Goal: Information Seeking & Learning: Learn about a topic

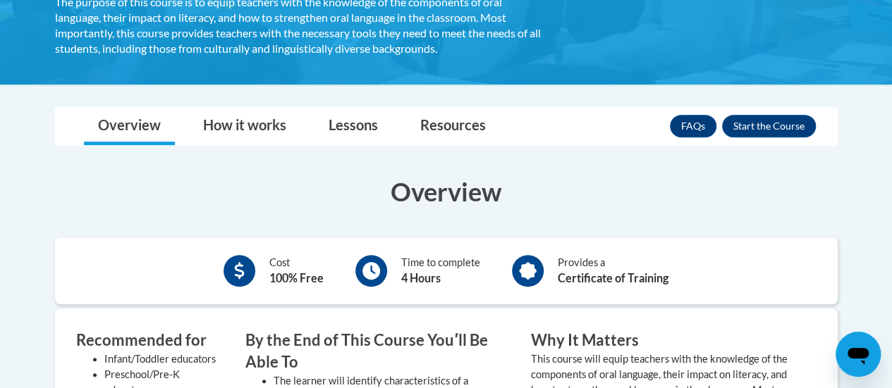
scroll to position [334, 0]
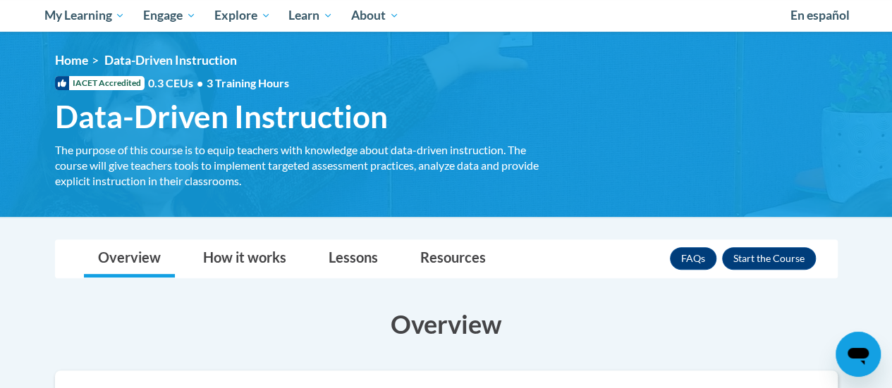
scroll to position [151, 0]
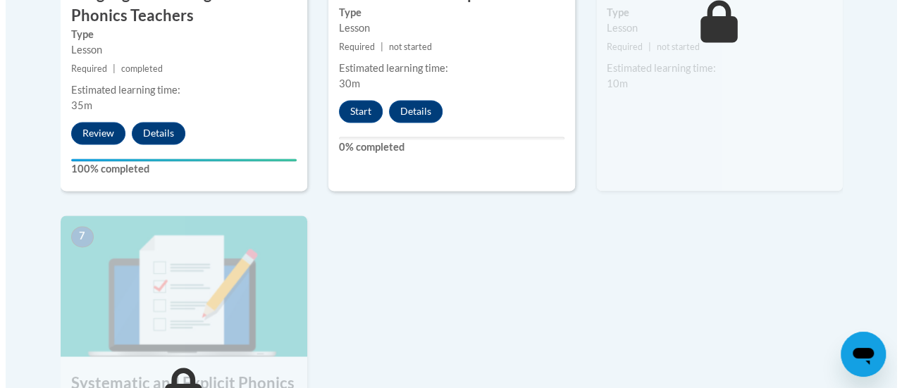
scroll to position [1055, 0]
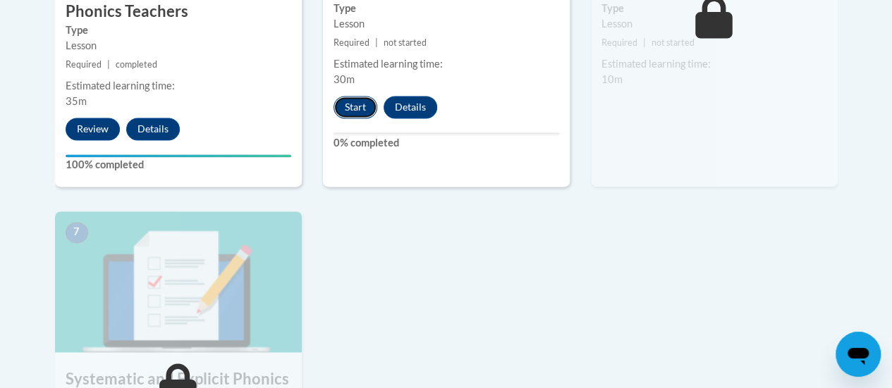
click at [368, 109] on button "Start" at bounding box center [355, 107] width 44 height 23
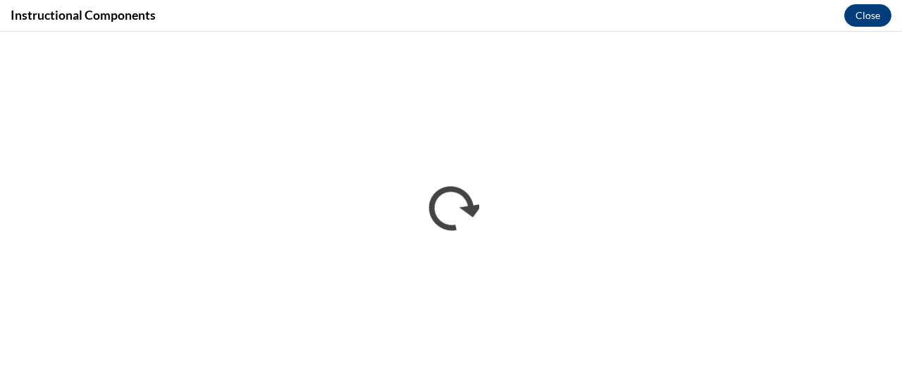
scroll to position [0, 0]
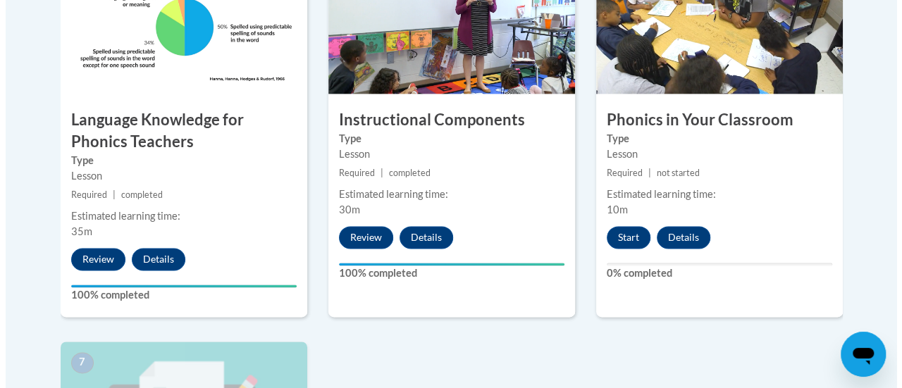
scroll to position [923, 0]
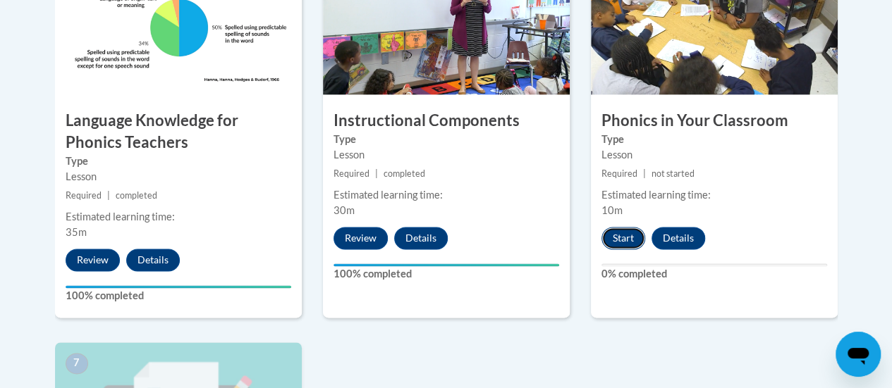
click at [625, 234] on button "Start" at bounding box center [623, 238] width 44 height 23
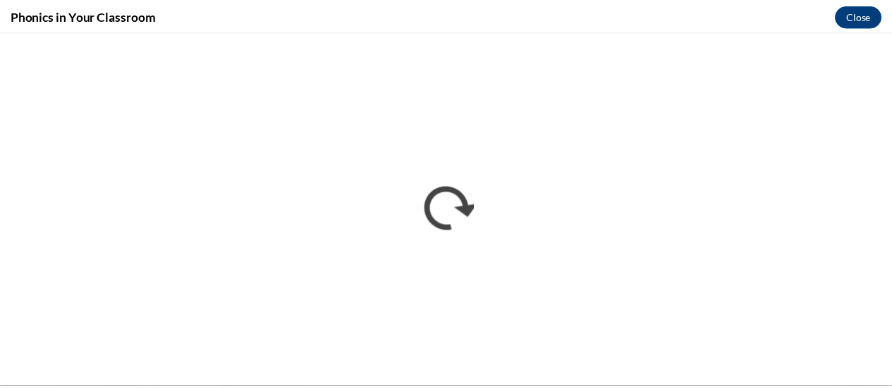
scroll to position [0, 0]
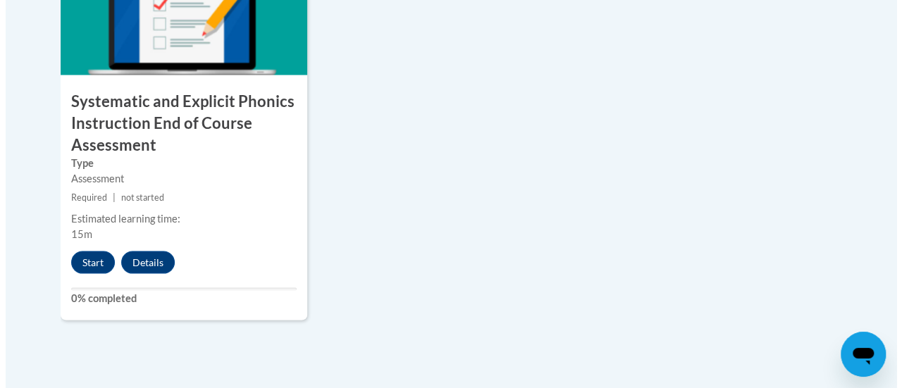
scroll to position [1341, 0]
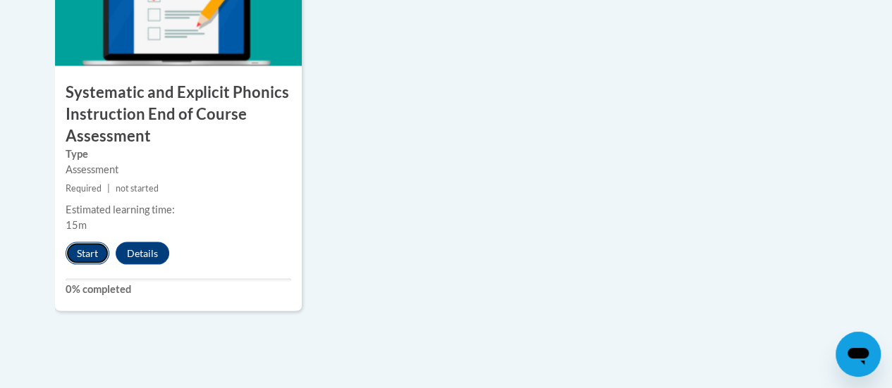
click at [91, 254] on button "Start" at bounding box center [88, 253] width 44 height 23
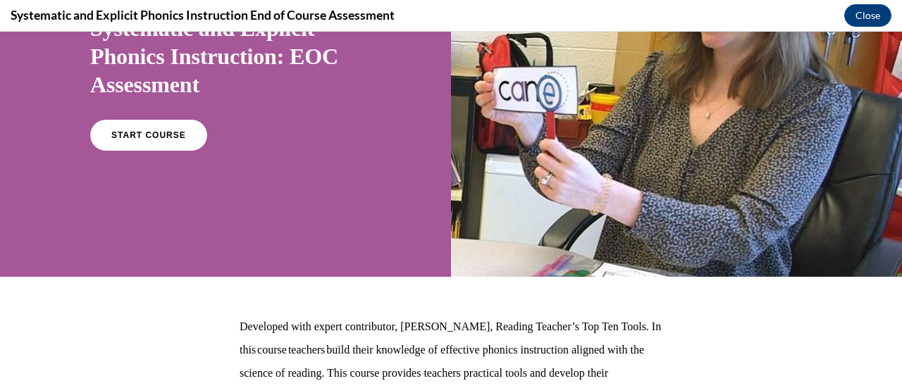
scroll to position [131, 0]
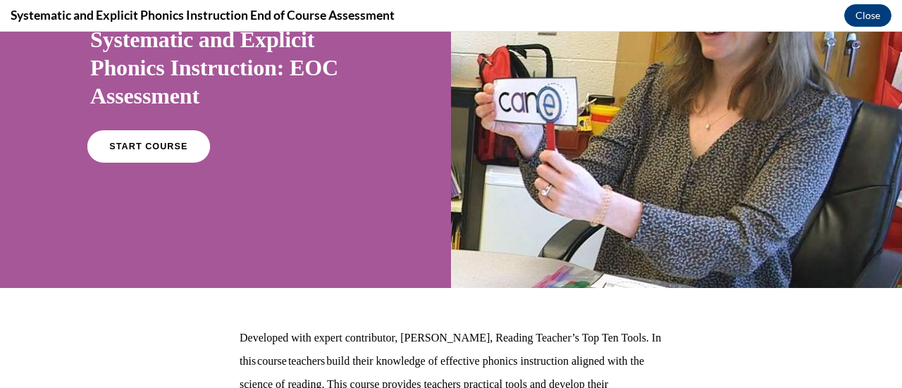
click at [149, 145] on span "START COURSE" at bounding box center [148, 147] width 78 height 11
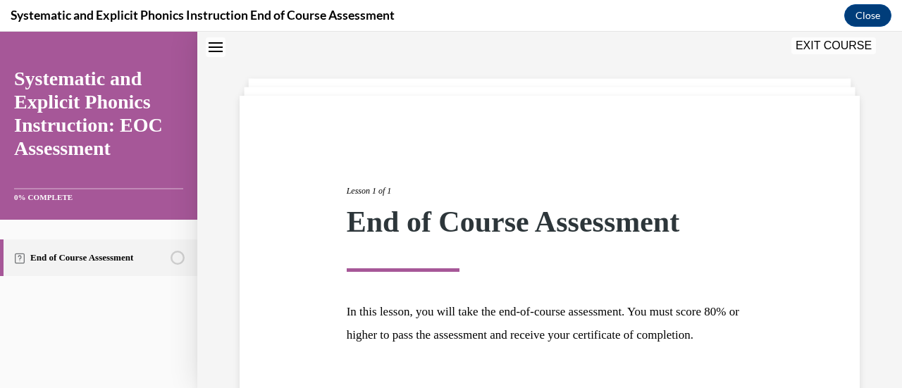
scroll to position [165, 0]
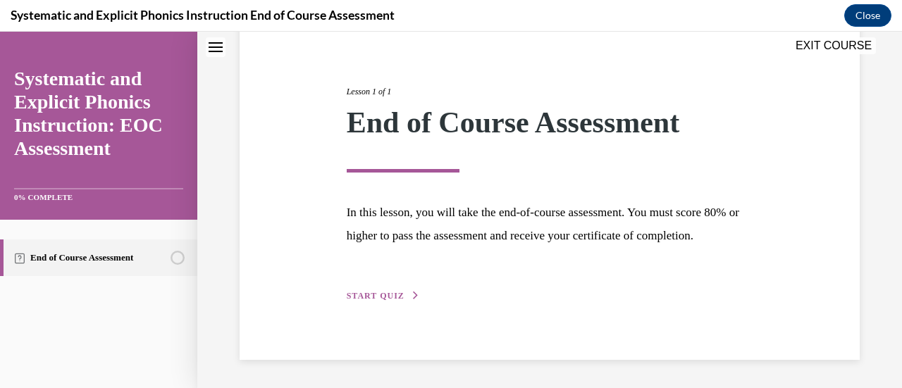
click at [398, 293] on span "START QUIZ" at bounding box center [376, 296] width 58 height 10
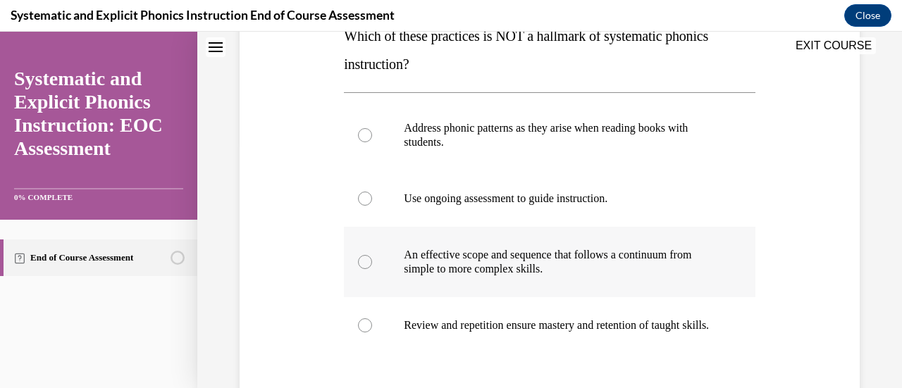
scroll to position [246, 0]
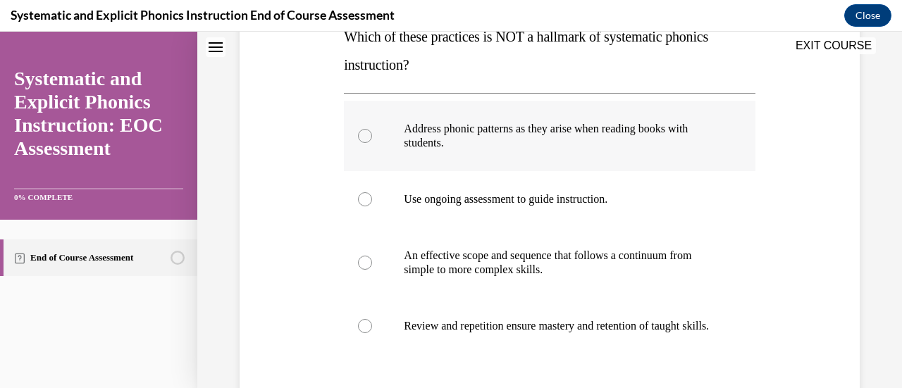
click at [364, 139] on div at bounding box center [365, 136] width 14 height 14
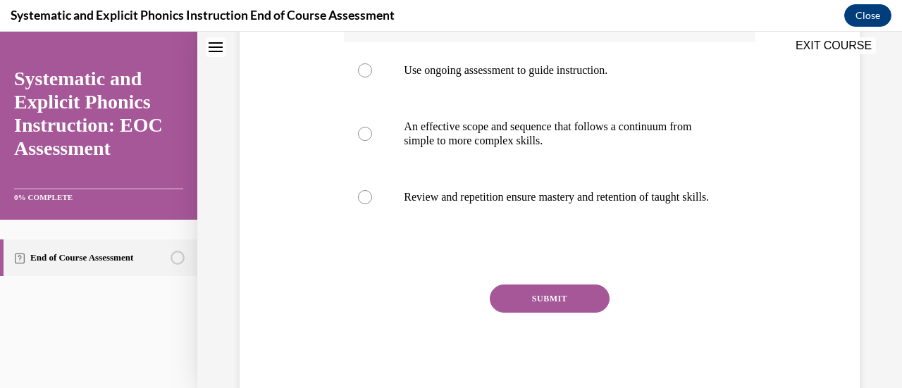
scroll to position [376, 0]
click at [541, 311] on button "SUBMIT" at bounding box center [550, 298] width 120 height 28
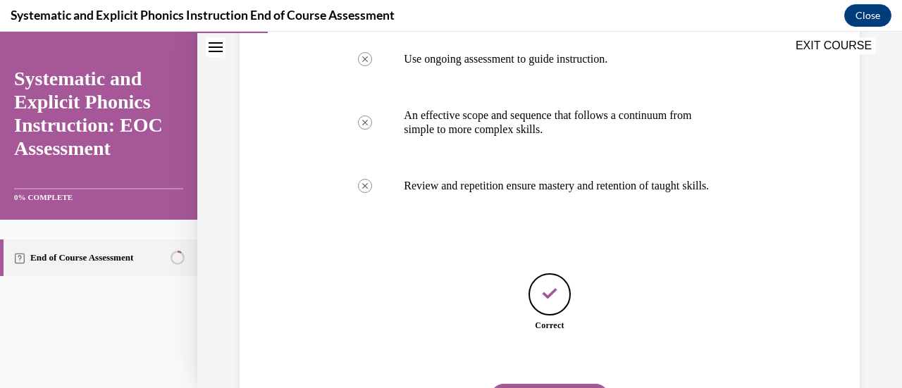
scroll to position [473, 0]
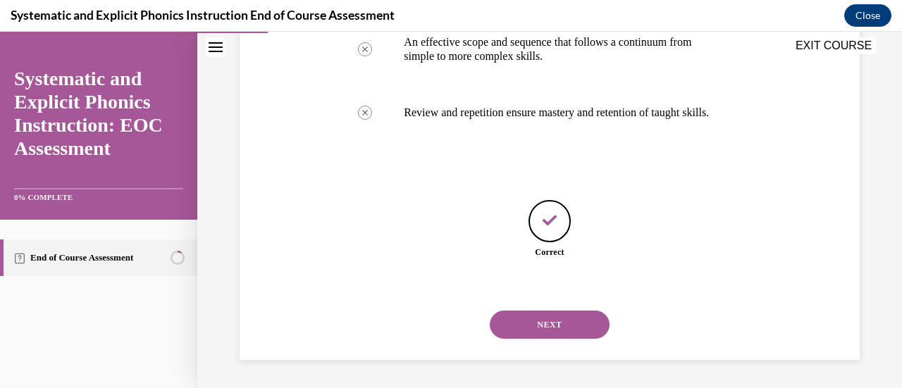
click at [556, 324] on button "NEXT" at bounding box center [550, 325] width 120 height 28
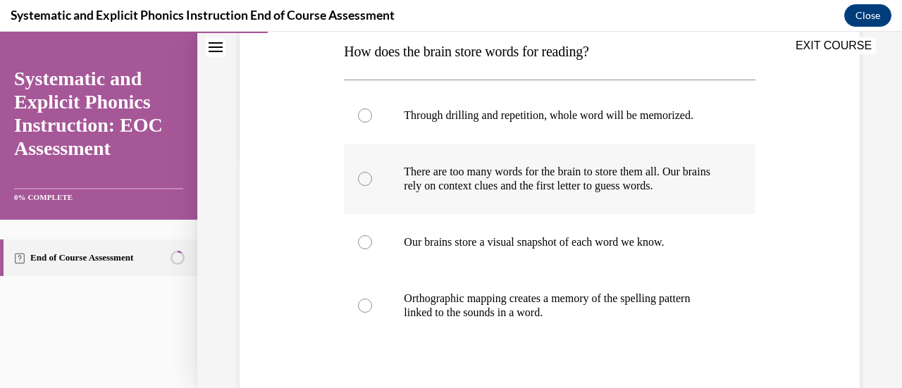
scroll to position [233, 0]
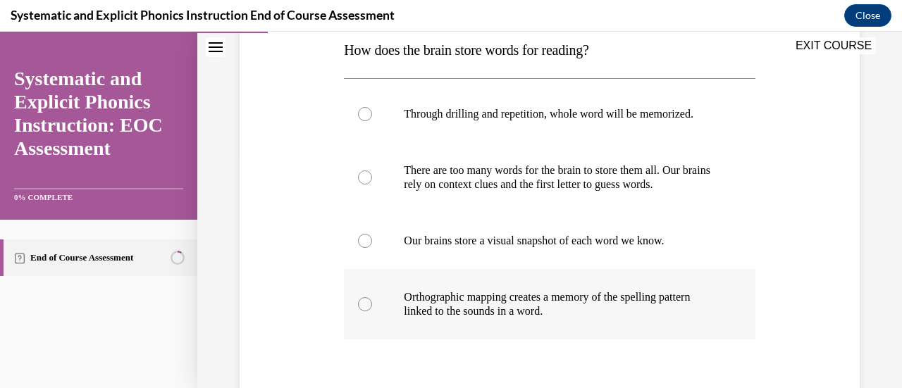
click at [364, 308] on div at bounding box center [365, 304] width 14 height 14
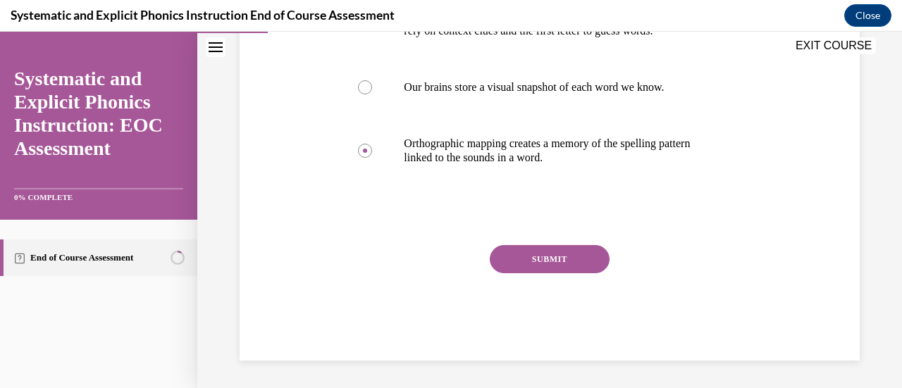
click at [571, 259] on button "SUBMIT" at bounding box center [550, 259] width 120 height 28
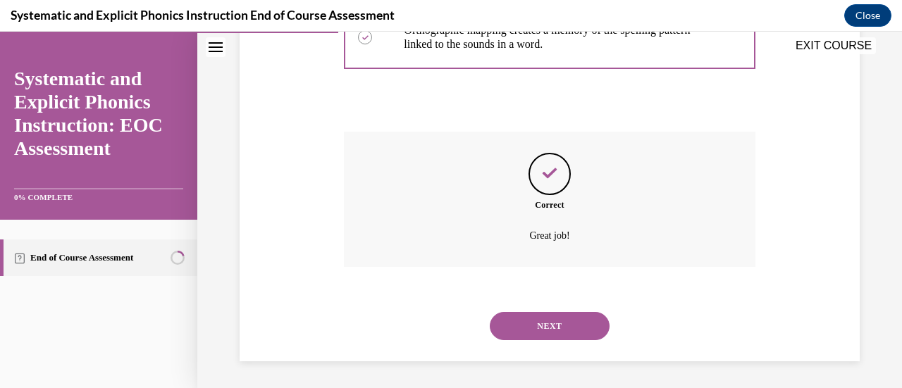
scroll to position [501, 0]
click at [556, 321] on button "NEXT" at bounding box center [550, 326] width 120 height 28
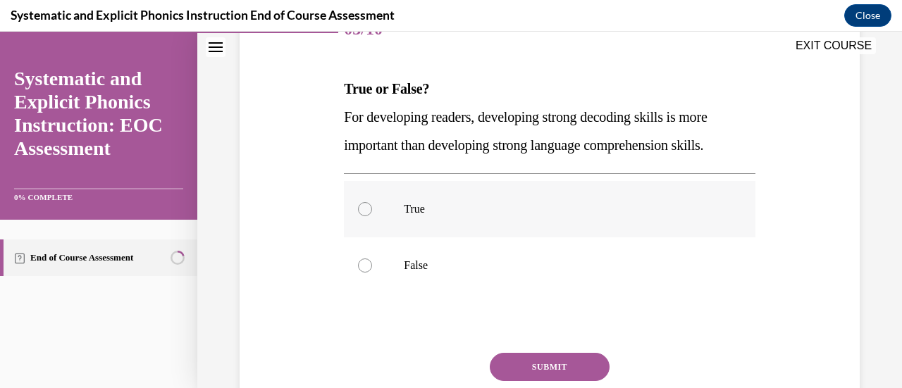
scroll to position [201, 0]
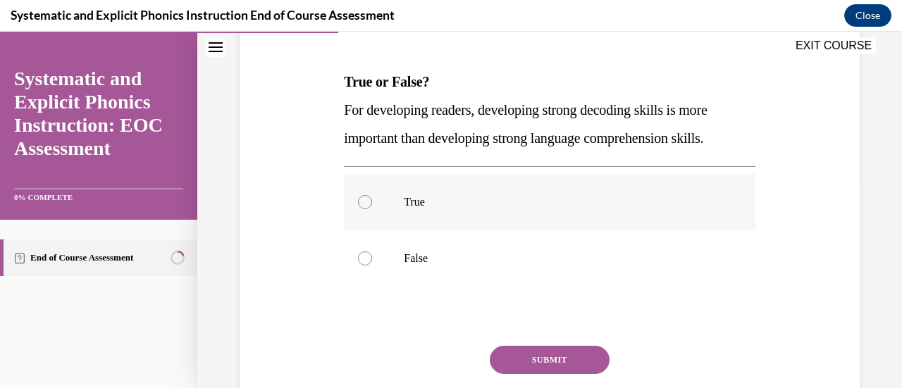
click at [364, 201] on div at bounding box center [365, 202] width 14 height 14
click at [364, 201] on circle at bounding box center [365, 202] width 4 height 4
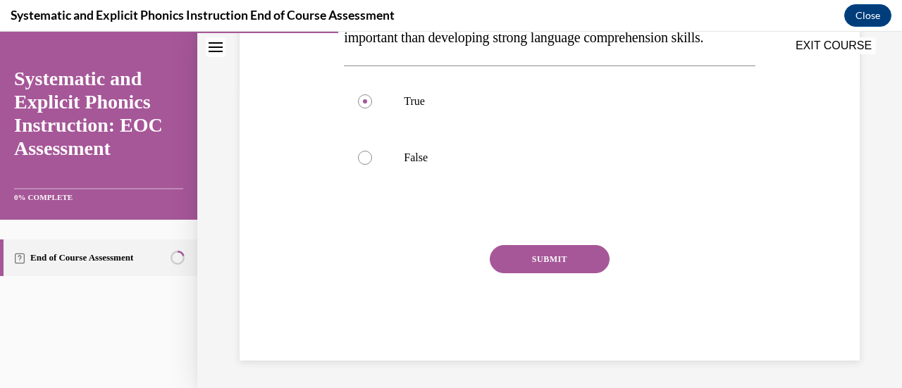
click at [543, 258] on button "SUBMIT" at bounding box center [550, 259] width 120 height 28
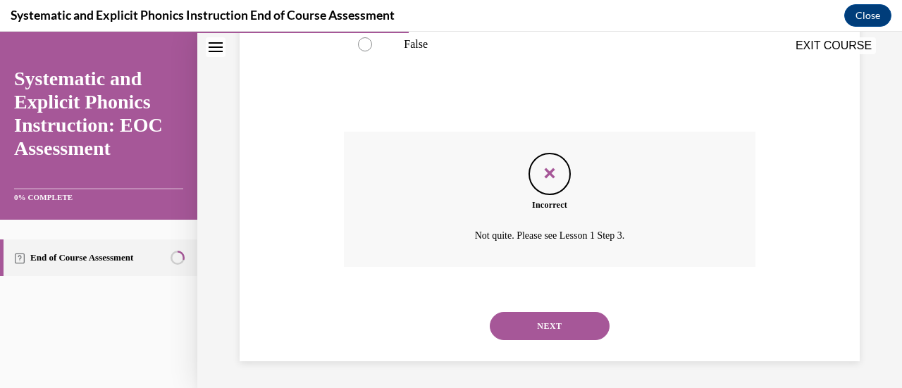
scroll to position [416, 0]
click at [551, 325] on button "NEXT" at bounding box center [550, 326] width 120 height 28
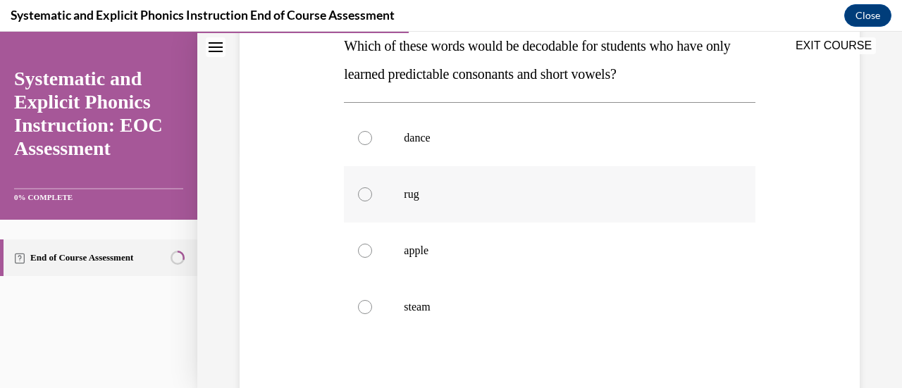
scroll to position [238, 0]
click at [364, 192] on div at bounding box center [365, 194] width 14 height 14
click at [364, 192] on circle at bounding box center [365, 194] width 4 height 4
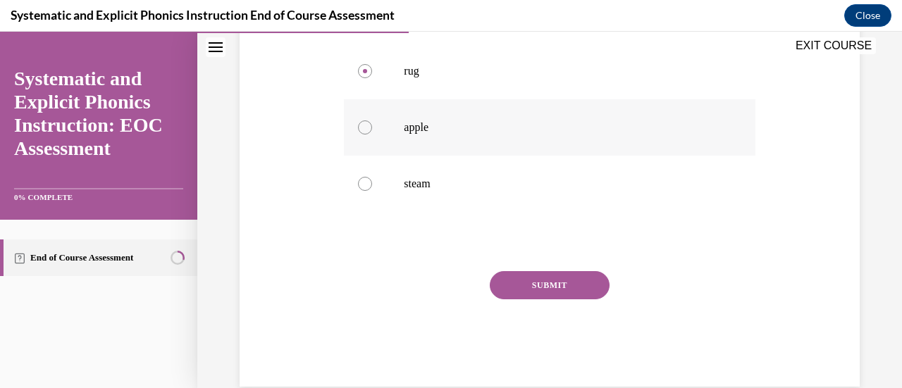
scroll to position [386, 0]
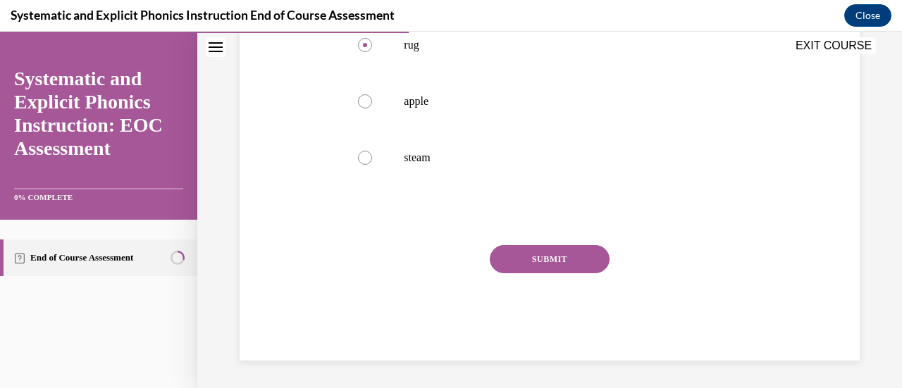
click at [533, 257] on button "SUBMIT" at bounding box center [550, 259] width 120 height 28
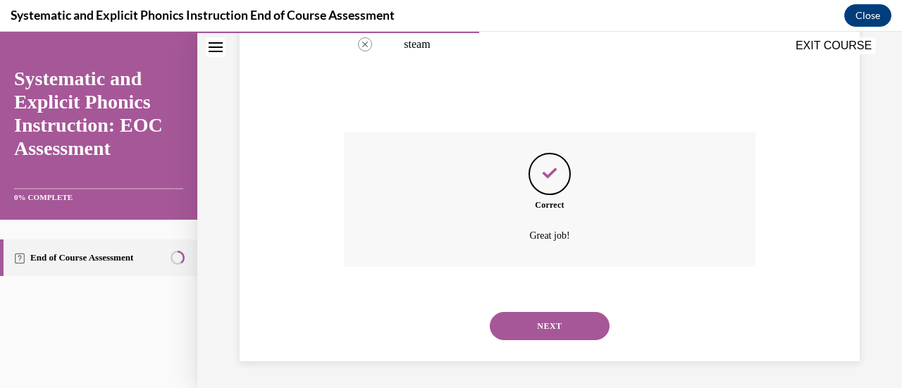
scroll to position [501, 0]
click at [544, 325] on button "NEXT" at bounding box center [550, 326] width 120 height 28
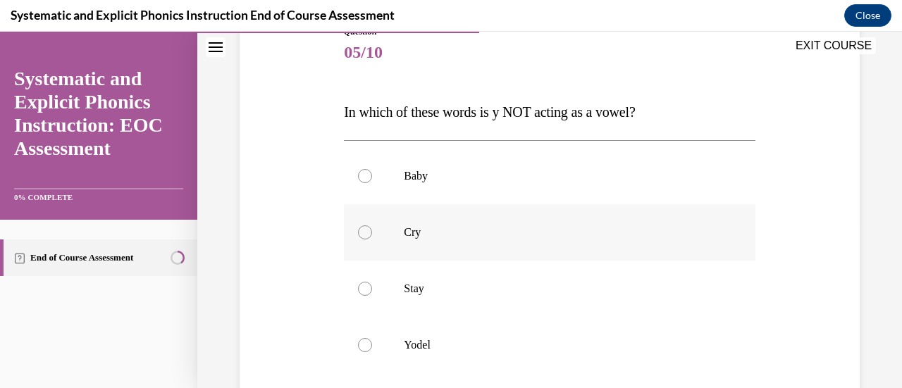
scroll to position [177, 0]
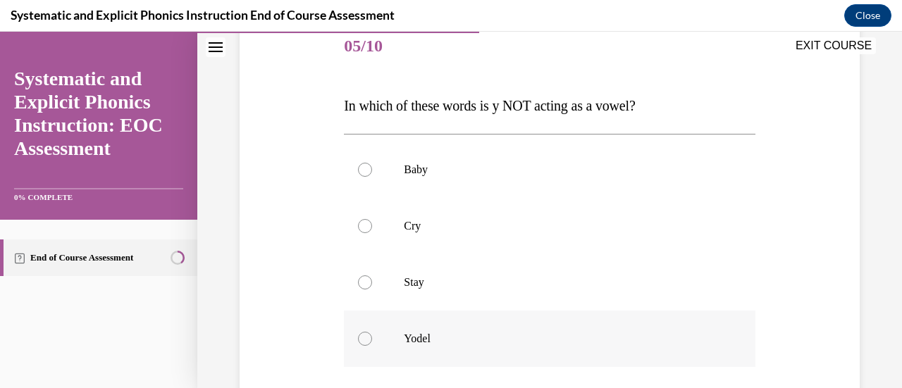
click at [360, 340] on div at bounding box center [365, 339] width 14 height 14
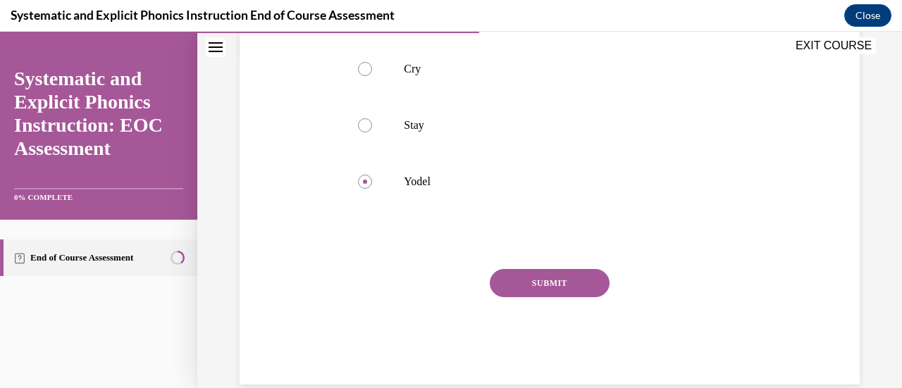
scroll to position [335, 0]
click at [538, 284] on button "SUBMIT" at bounding box center [550, 283] width 120 height 28
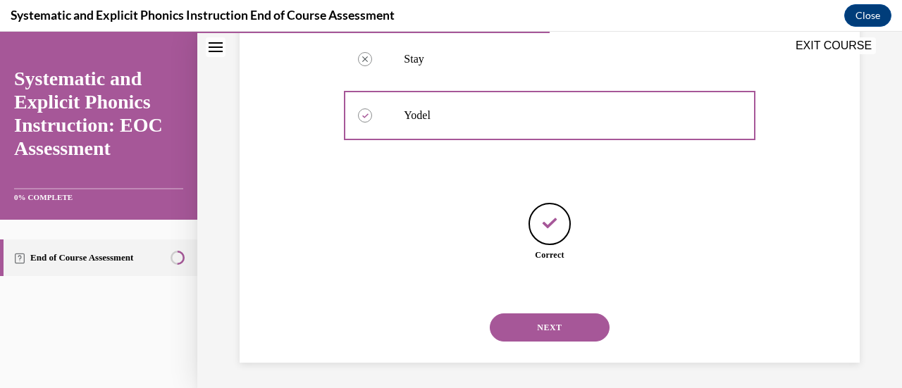
scroll to position [403, 0]
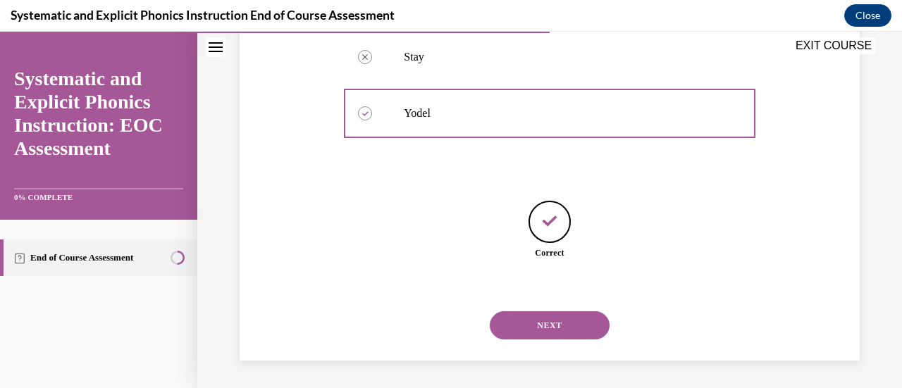
click at [534, 324] on button "NEXT" at bounding box center [550, 326] width 120 height 28
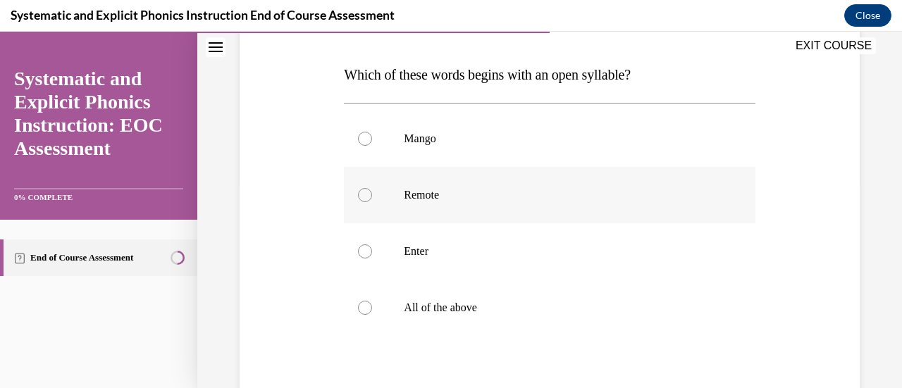
scroll to position [209, 0]
click at [415, 270] on div at bounding box center [549, 251] width 411 height 56
click at [364, 192] on div at bounding box center [365, 195] width 14 height 14
click at [361, 141] on div at bounding box center [365, 138] width 14 height 14
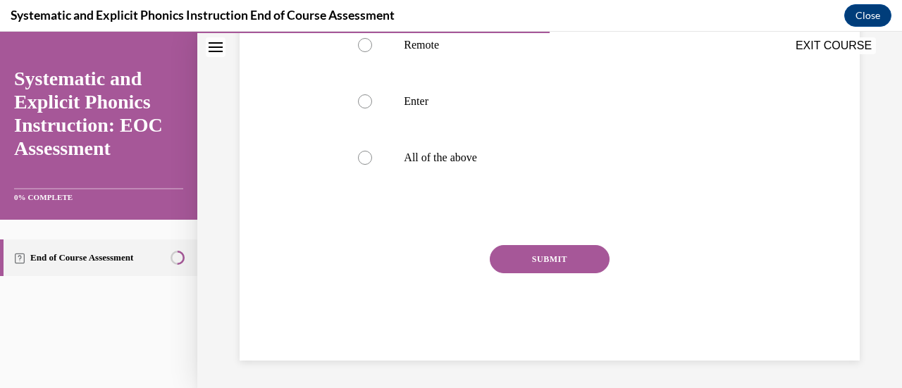
click at [539, 256] on button "SUBMIT" at bounding box center [550, 259] width 120 height 28
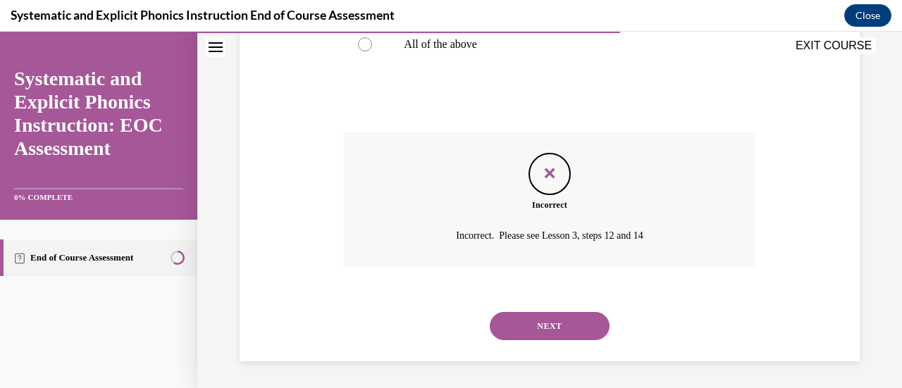
scroll to position [472, 0]
click at [541, 168] on icon "Feedback" at bounding box center [549, 172] width 21 height 21
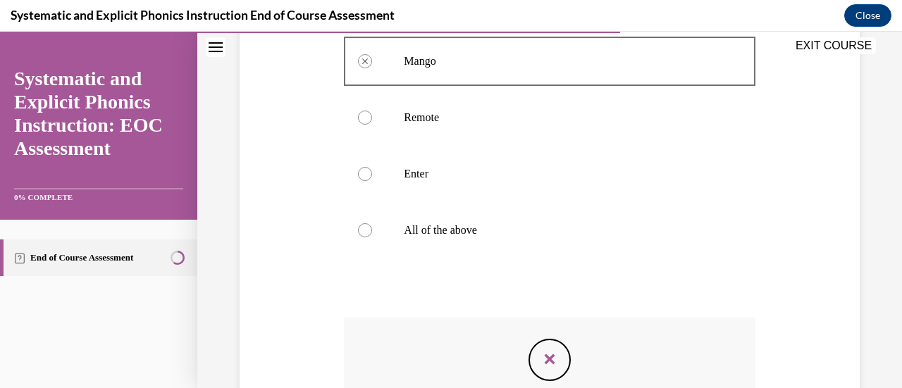
scroll to position [312, 0]
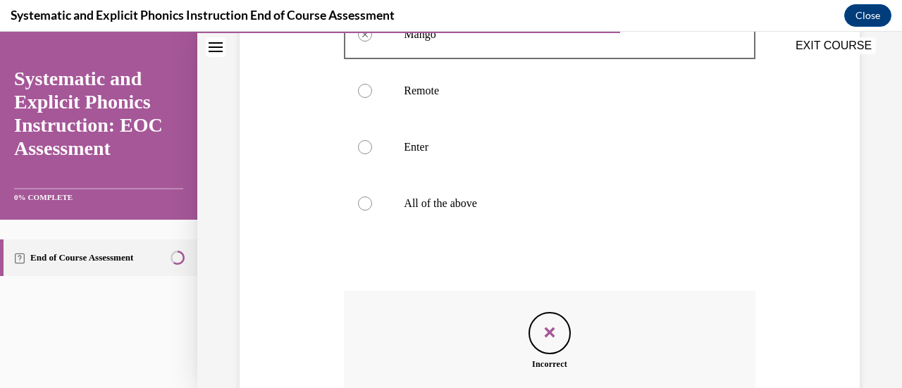
click at [540, 331] on icon "Feedback" at bounding box center [549, 332] width 21 height 21
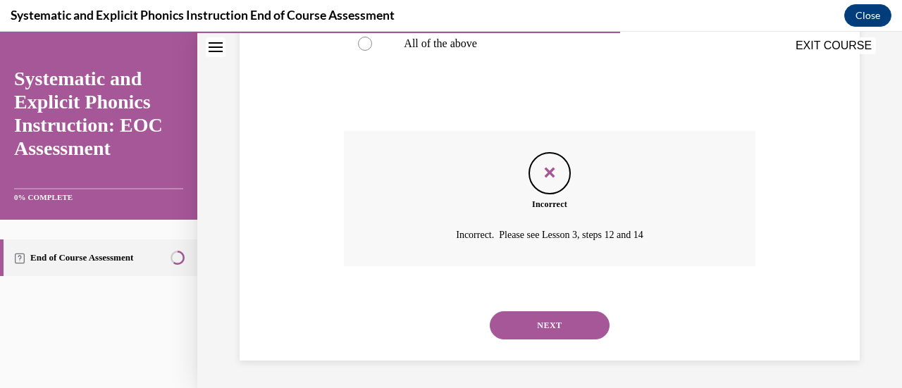
click at [539, 325] on button "NEXT" at bounding box center [550, 326] width 120 height 28
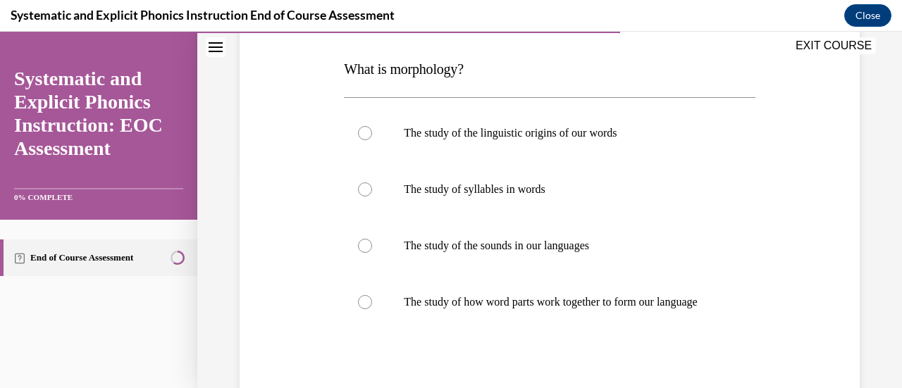
scroll to position [204, 0]
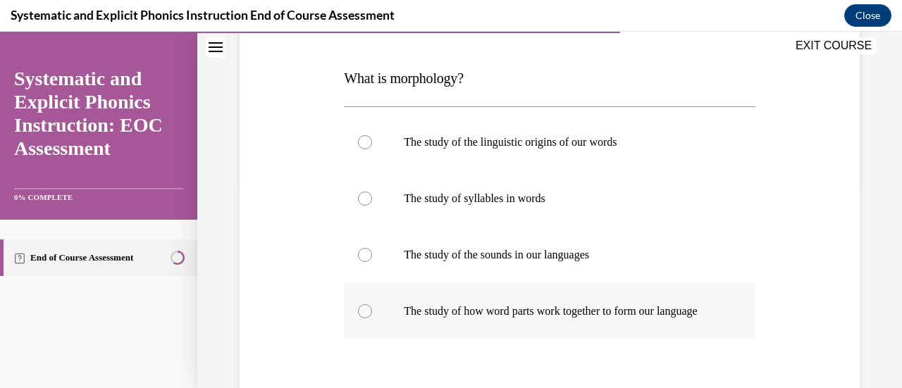
click at [365, 319] on div at bounding box center [365, 312] width 14 height 14
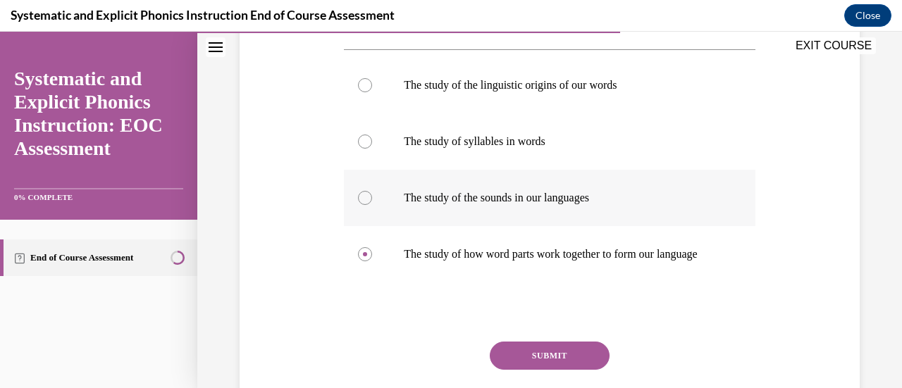
scroll to position [265, 0]
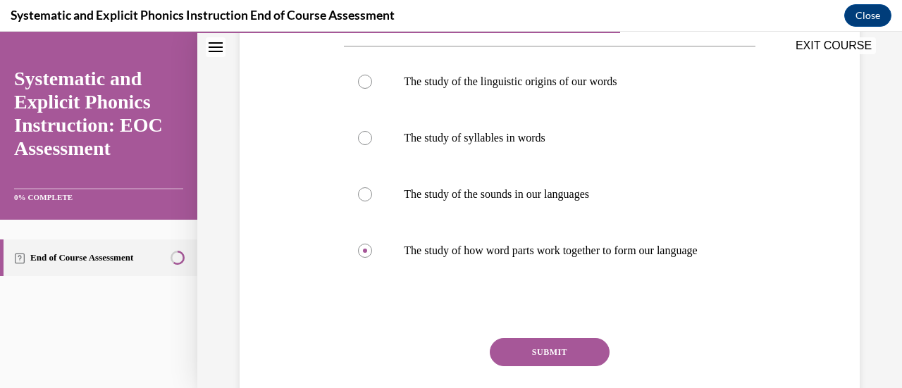
click at [548, 367] on button "SUBMIT" at bounding box center [550, 352] width 120 height 28
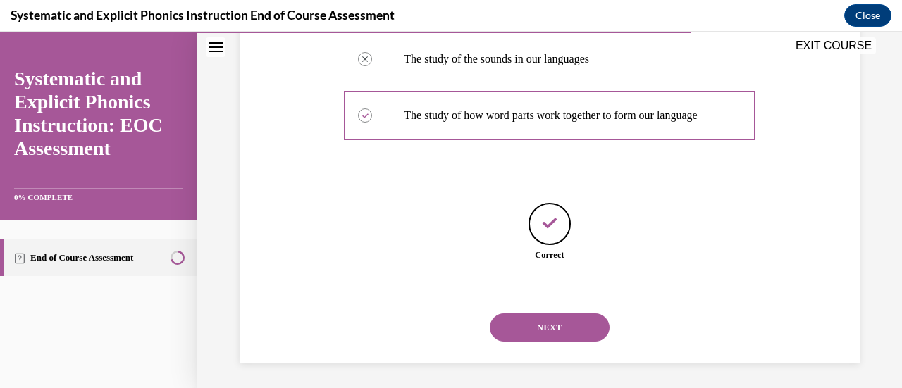
scroll to position [417, 0]
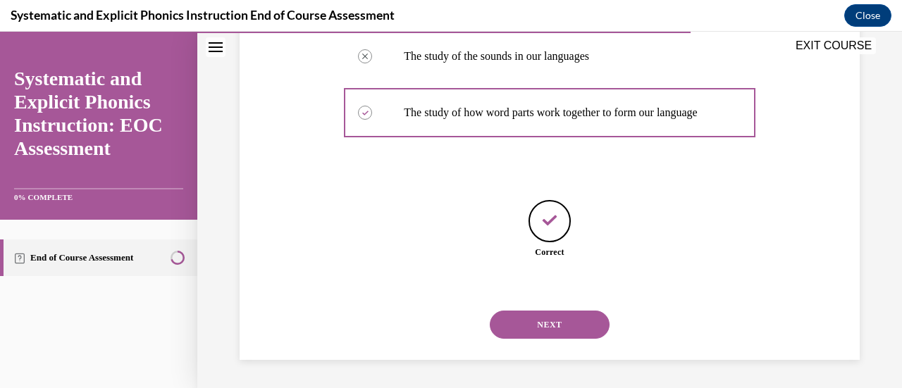
click at [553, 327] on button "NEXT" at bounding box center [550, 325] width 120 height 28
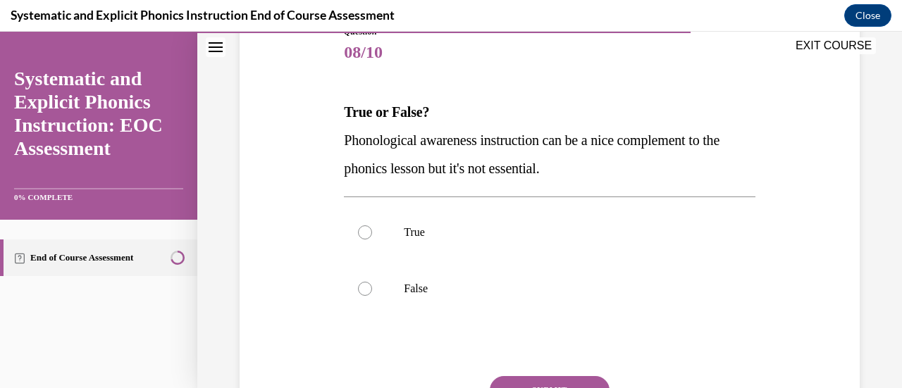
scroll to position [172, 0]
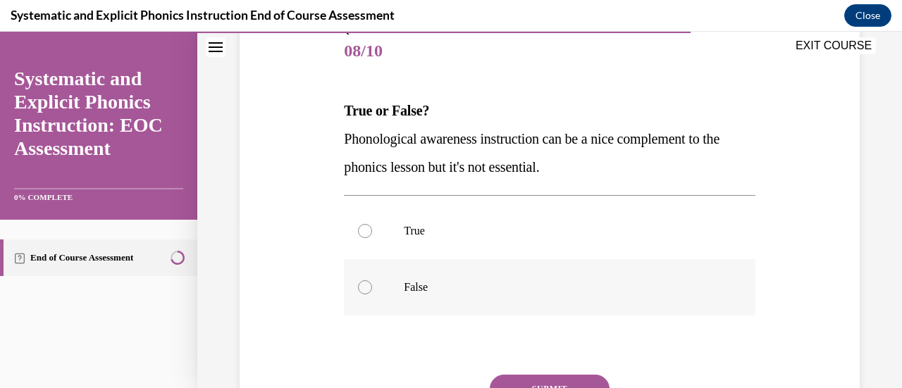
click at [364, 284] on div at bounding box center [365, 288] width 14 height 14
drag, startPoint x: 364, startPoint y: 284, endPoint x: 286, endPoint y: 263, distance: 80.4
click at [286, 263] on div "Question 08/10 True or False? Phonological awareness instruction can be a nice …" at bounding box center [549, 236] width 627 height 509
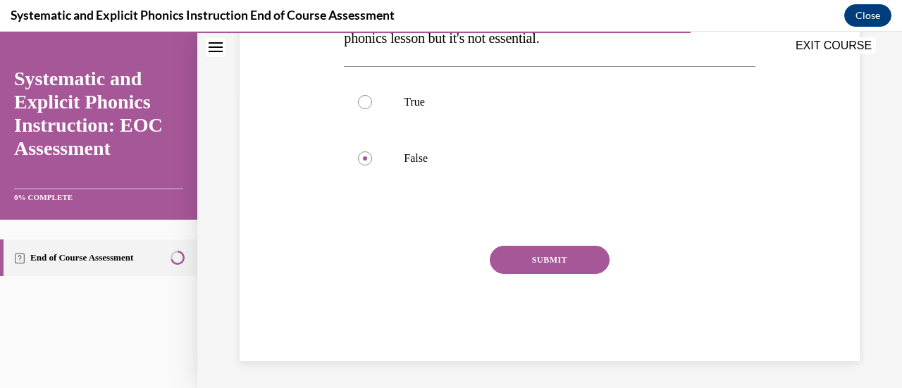
click at [544, 257] on button "SUBMIT" at bounding box center [550, 260] width 120 height 28
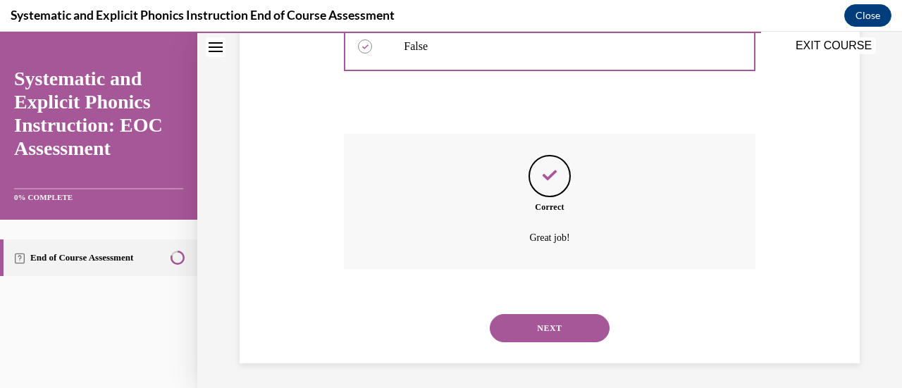
scroll to position [416, 0]
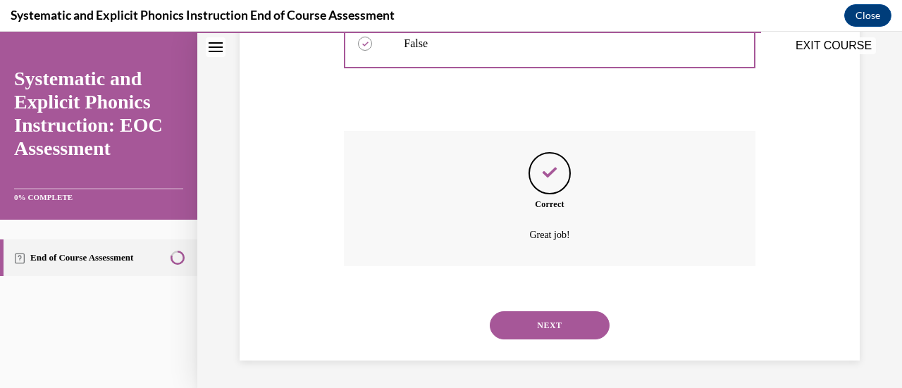
click at [535, 319] on button "NEXT" at bounding box center [550, 326] width 120 height 28
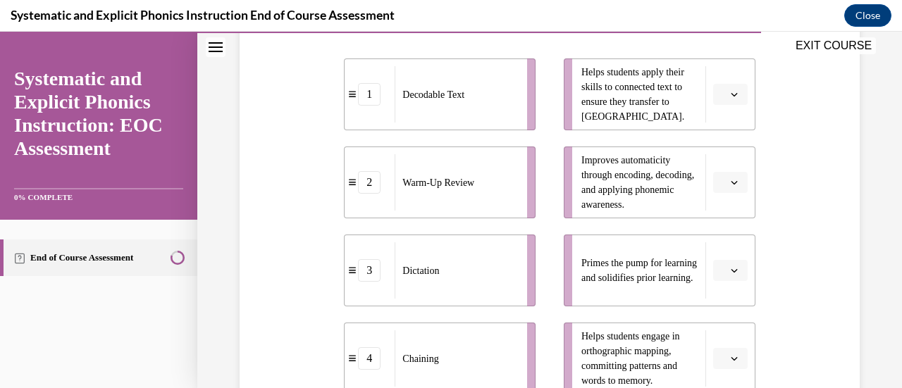
scroll to position [312, 0]
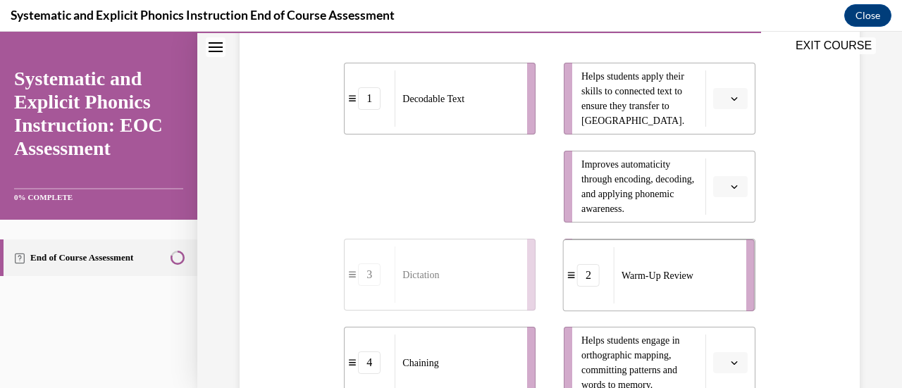
drag, startPoint x: 464, startPoint y: 187, endPoint x: 682, endPoint y: 276, distance: 235.9
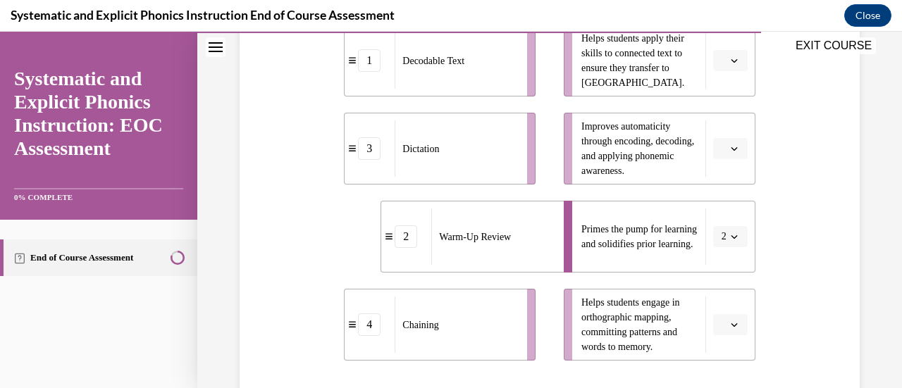
scroll to position [348, 0]
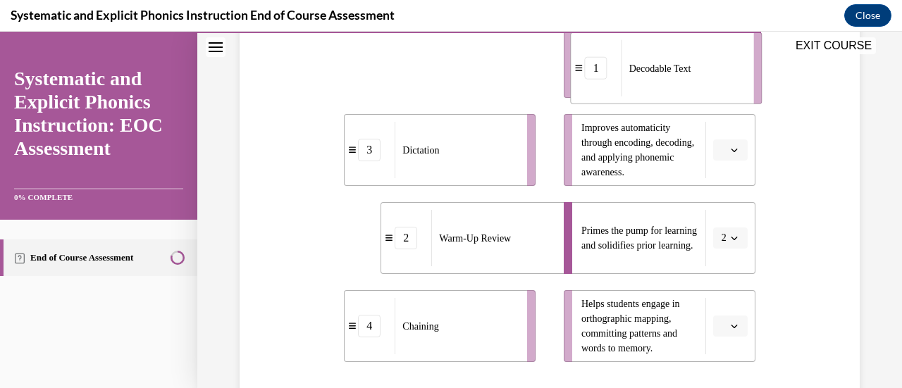
drag, startPoint x: 475, startPoint y: 80, endPoint x: 698, endPoint y: 86, distance: 222.9
click at [698, 86] on div "Decodable Text" at bounding box center [683, 68] width 123 height 56
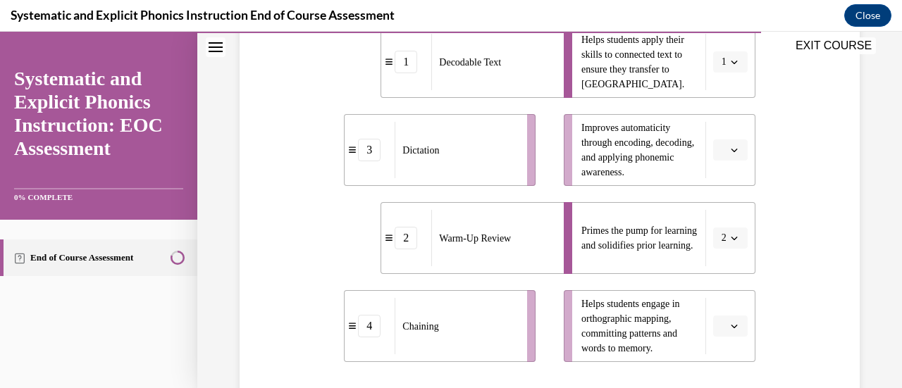
click at [696, 85] on div "Helps students apply their skills to connected text to ensure they transfer to …" at bounding box center [644, 62] width 125 height 56
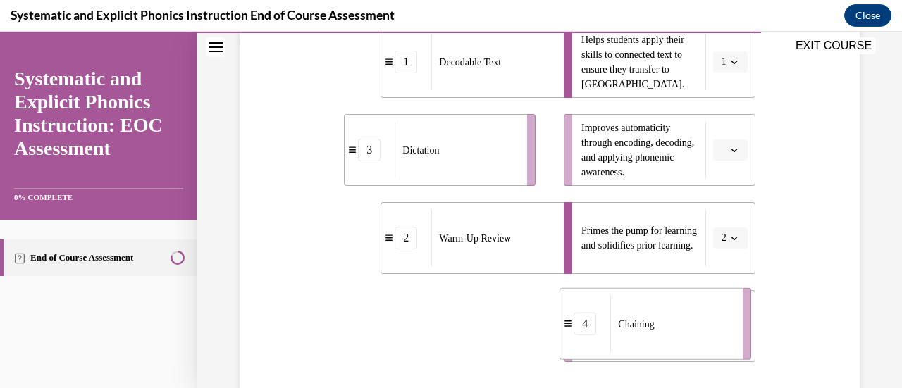
drag, startPoint x: 479, startPoint y: 328, endPoint x: 694, endPoint y: 325, distance: 215.7
click at [694, 325] on div "Chaining" at bounding box center [671, 324] width 123 height 56
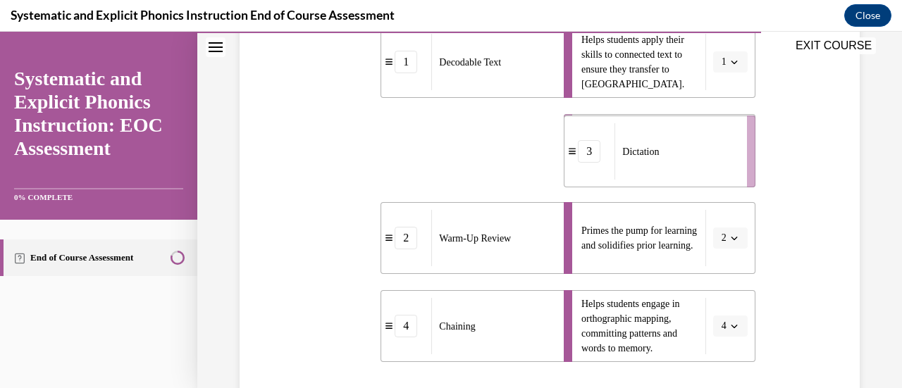
drag, startPoint x: 463, startPoint y: 157, endPoint x: 683, endPoint y: 159, distance: 219.9
click at [683, 159] on div "Dictation" at bounding box center [676, 151] width 123 height 56
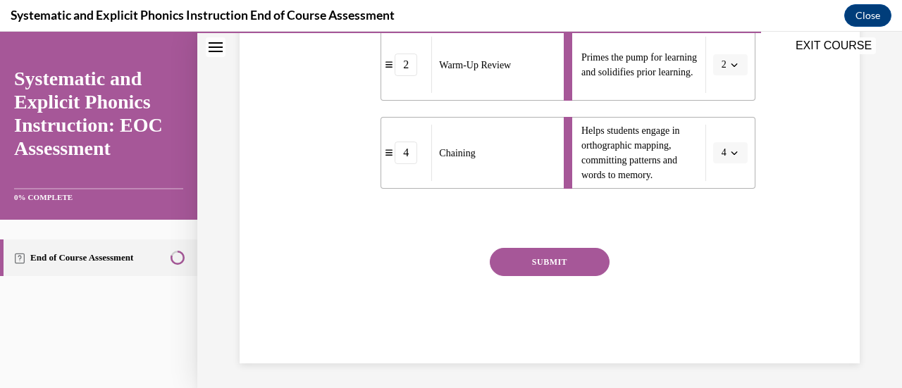
scroll to position [522, 0]
click at [538, 258] on button "SUBMIT" at bounding box center [550, 262] width 120 height 28
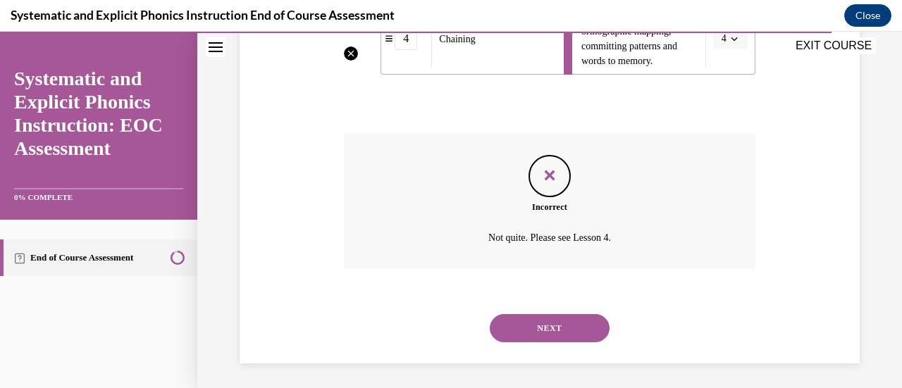
scroll to position [639, 0]
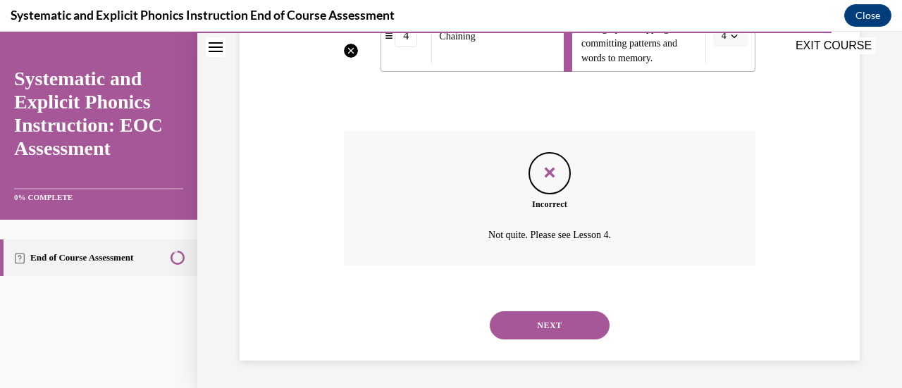
drag, startPoint x: 546, startPoint y: 318, endPoint x: 517, endPoint y: 321, distance: 29.0
drag, startPoint x: 517, startPoint y: 321, endPoint x: 503, endPoint y: 326, distance: 14.9
click at [503, 326] on button "NEXT" at bounding box center [550, 326] width 120 height 28
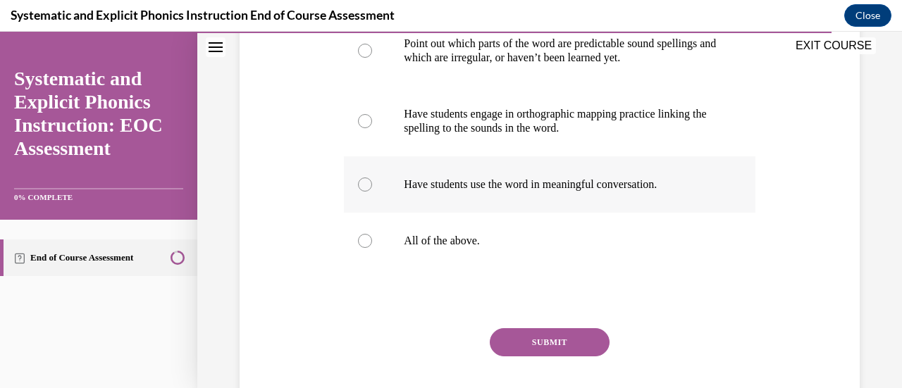
scroll to position [340, 0]
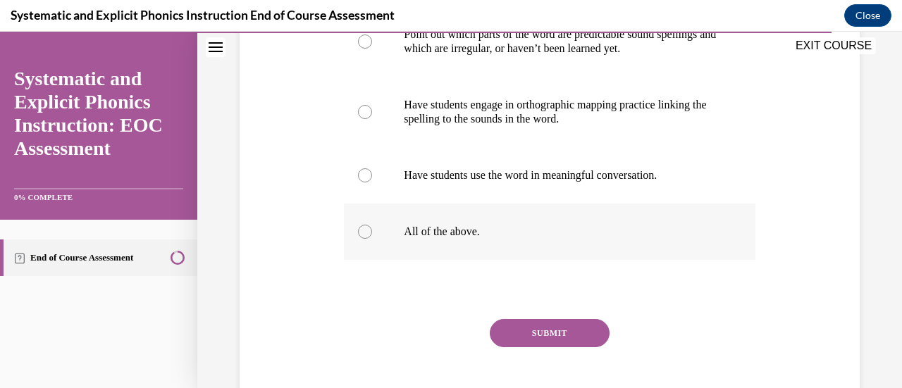
click at [362, 233] on div at bounding box center [365, 232] width 14 height 14
click at [515, 337] on button "SUBMIT" at bounding box center [550, 333] width 120 height 28
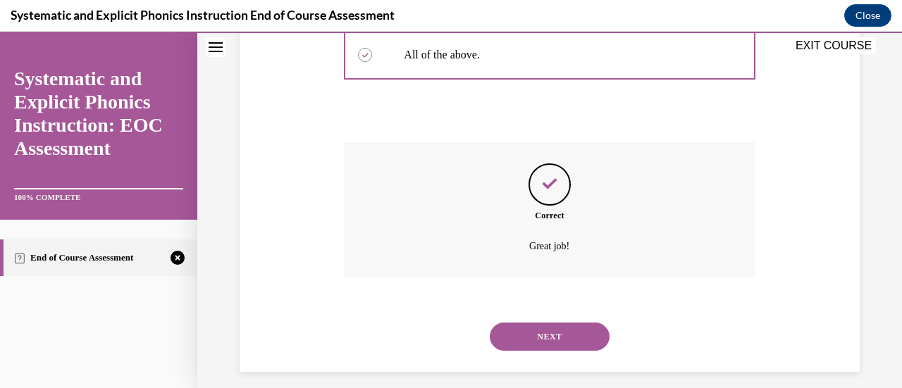
scroll to position [529, 0]
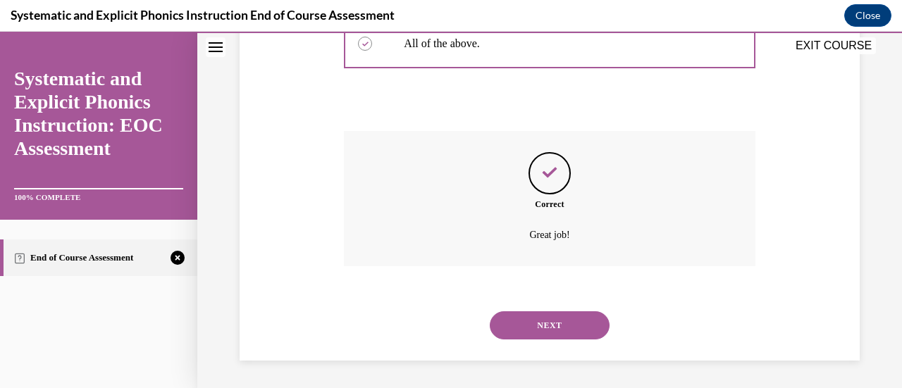
click at [542, 328] on button "NEXT" at bounding box center [550, 326] width 120 height 28
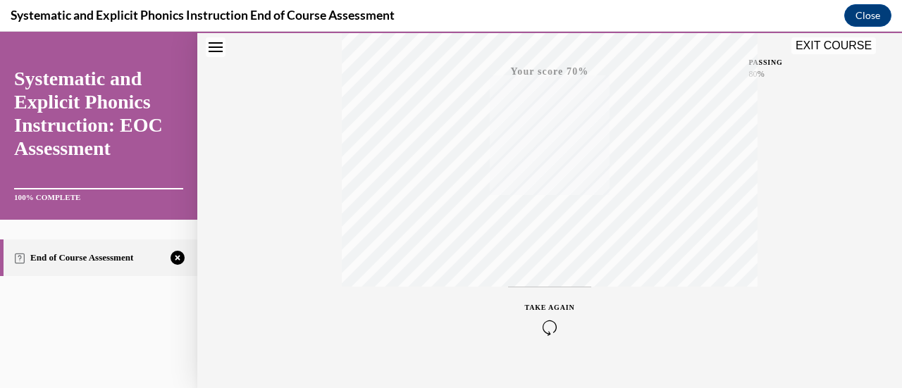
scroll to position [340, 0]
click at [543, 327] on icon "button" at bounding box center [550, 329] width 50 height 16
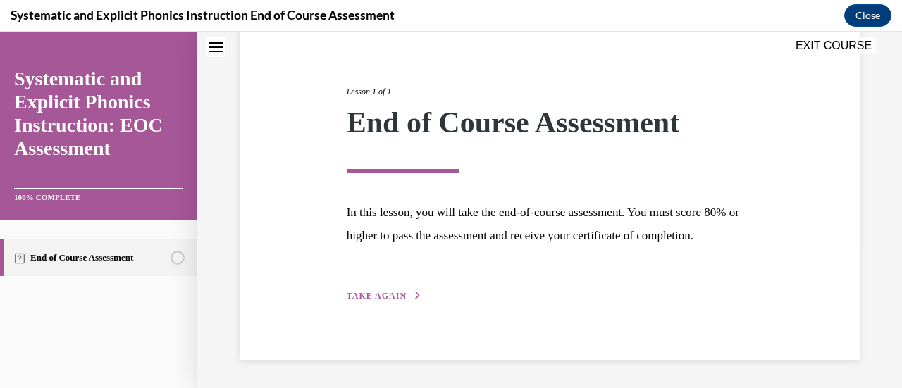
click at [391, 298] on span "TAKE AGAIN" at bounding box center [377, 296] width 60 height 10
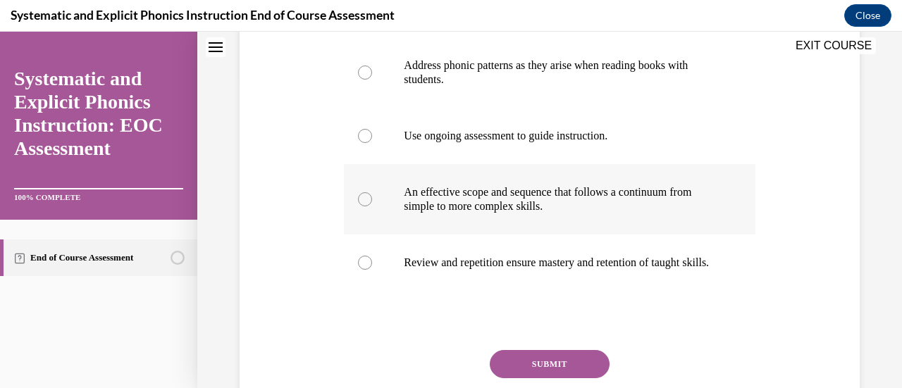
scroll to position [209, 0]
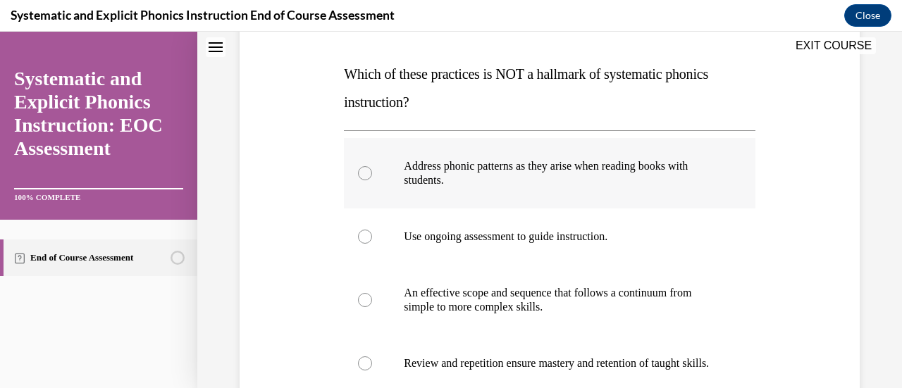
click at [364, 170] on div at bounding box center [365, 173] width 14 height 14
click at [364, 171] on icon at bounding box center [365, 173] width 4 height 4
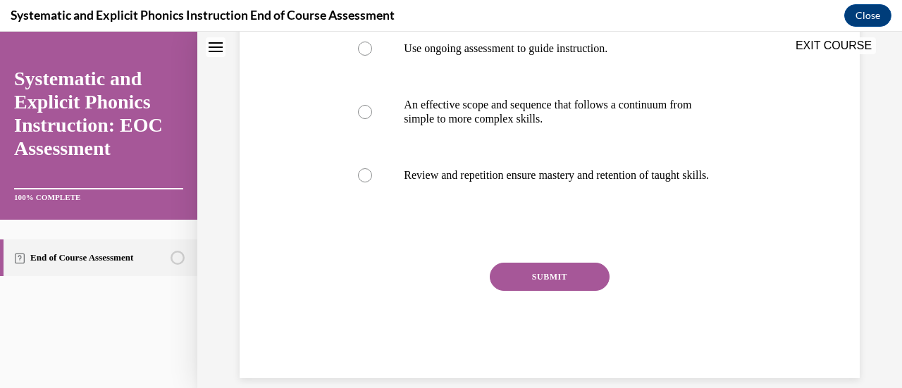
scroll to position [398, 0]
click at [545, 288] on button "SUBMIT" at bounding box center [550, 276] width 120 height 28
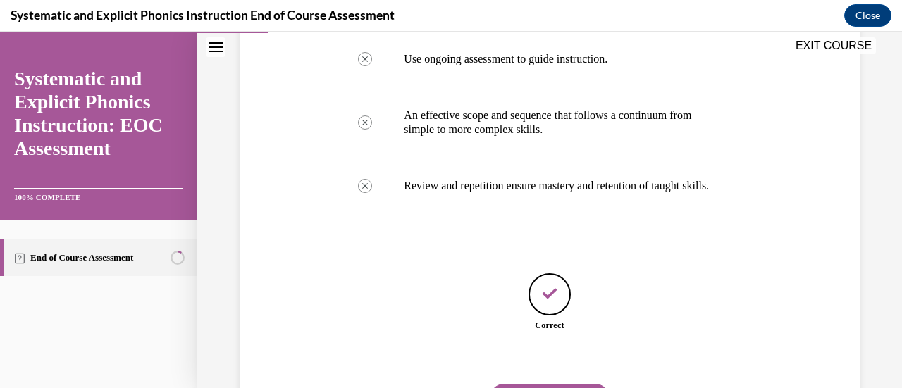
scroll to position [473, 0]
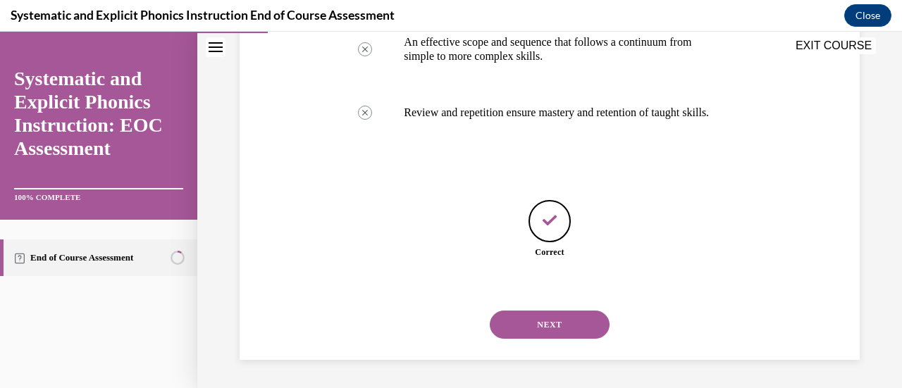
click at [536, 323] on button "NEXT" at bounding box center [550, 325] width 120 height 28
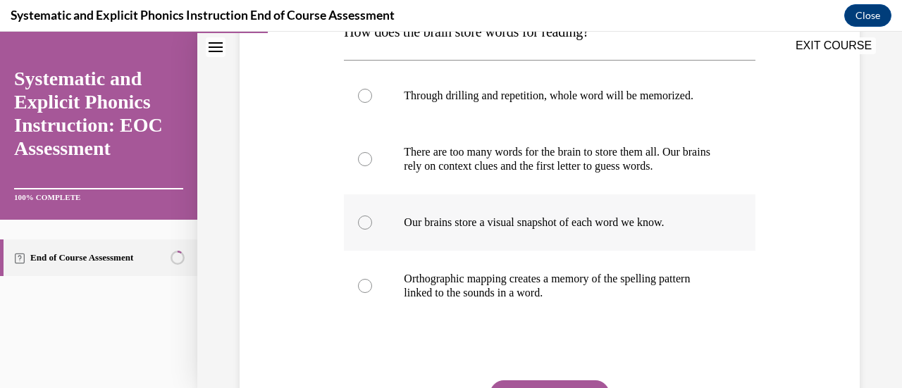
scroll to position [257, 0]
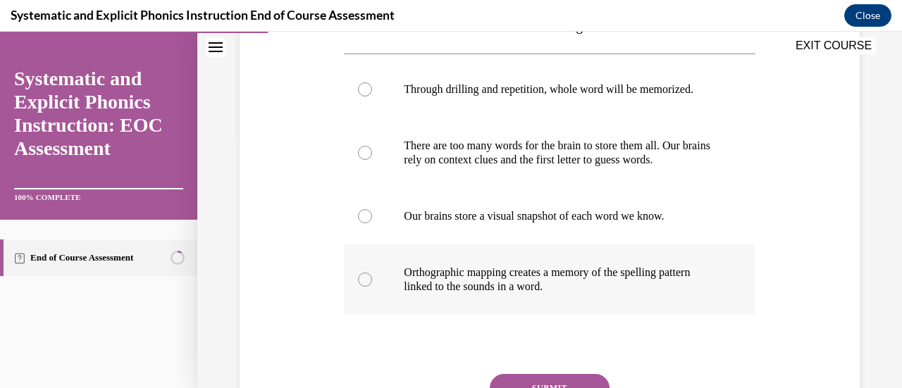
click at [364, 280] on div at bounding box center [365, 280] width 14 height 14
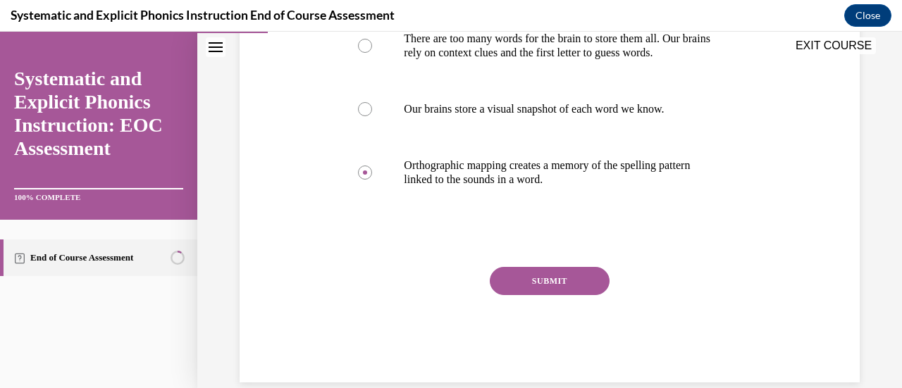
scroll to position [386, 0]
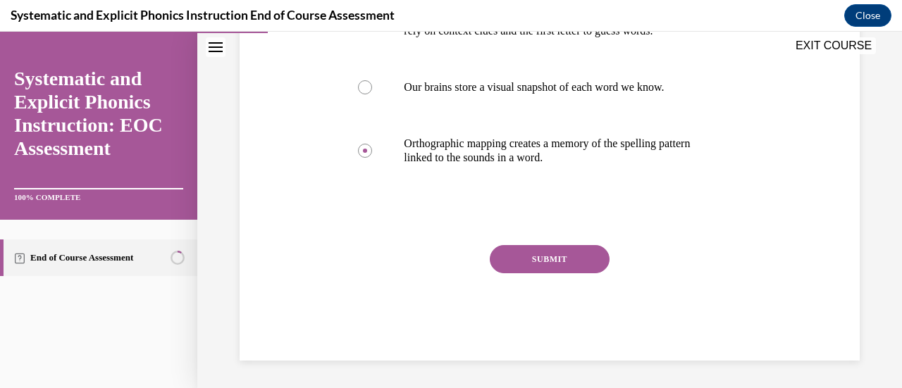
click at [529, 260] on button "SUBMIT" at bounding box center [550, 259] width 120 height 28
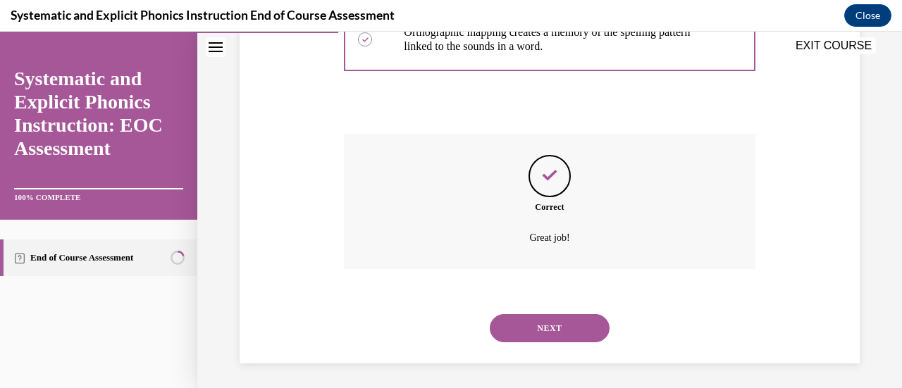
scroll to position [501, 0]
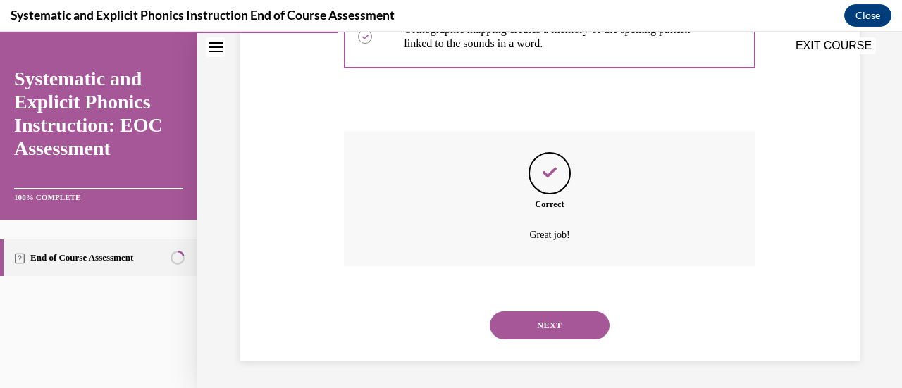
click at [532, 328] on button "NEXT" at bounding box center [550, 326] width 120 height 28
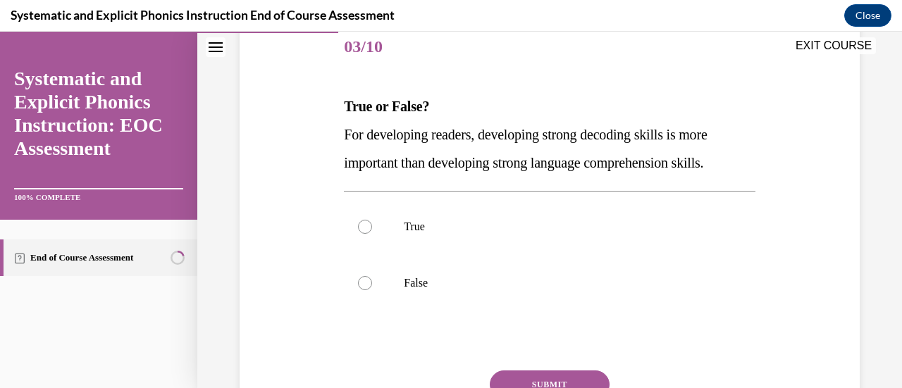
scroll to position [178, 0]
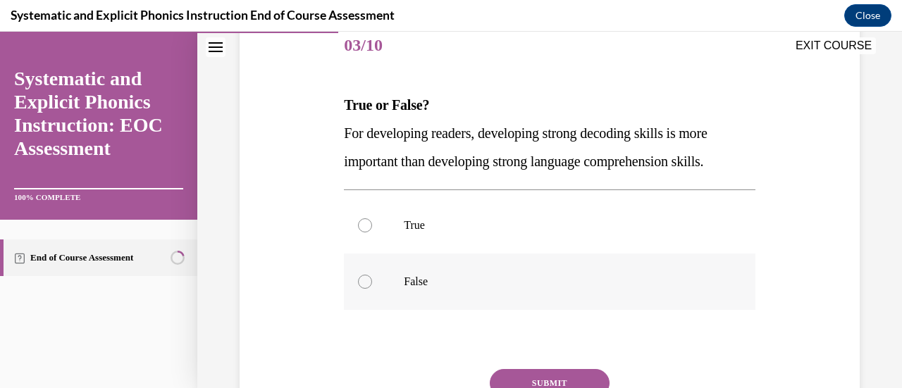
click at [361, 278] on div at bounding box center [365, 282] width 14 height 14
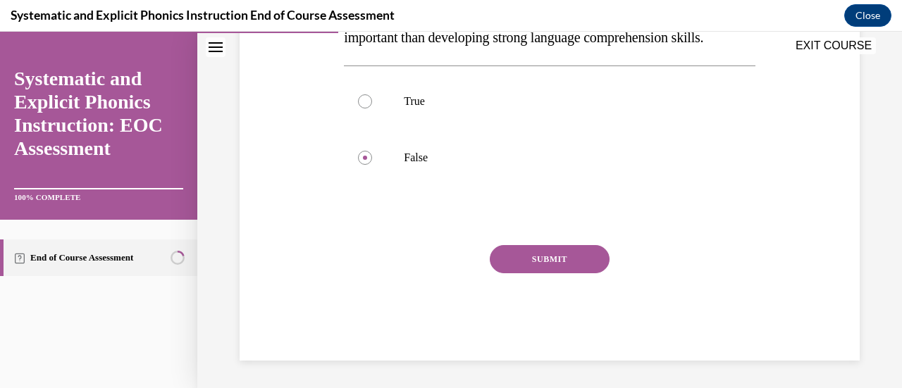
click at [546, 260] on button "SUBMIT" at bounding box center [550, 259] width 120 height 28
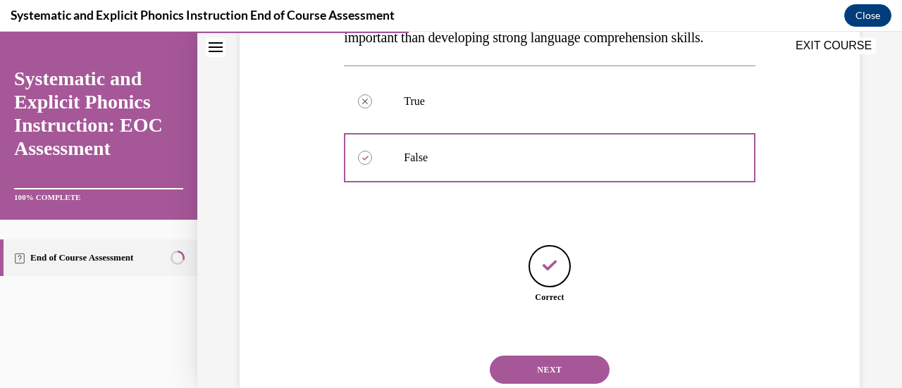
scroll to position [346, 0]
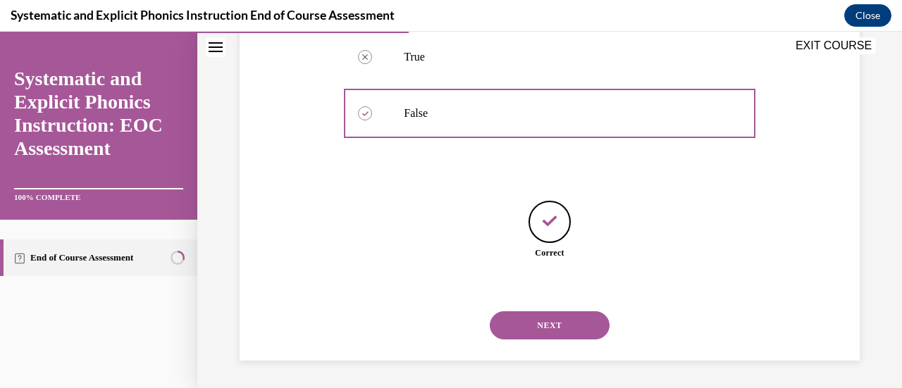
click at [546, 324] on button "NEXT" at bounding box center [550, 326] width 120 height 28
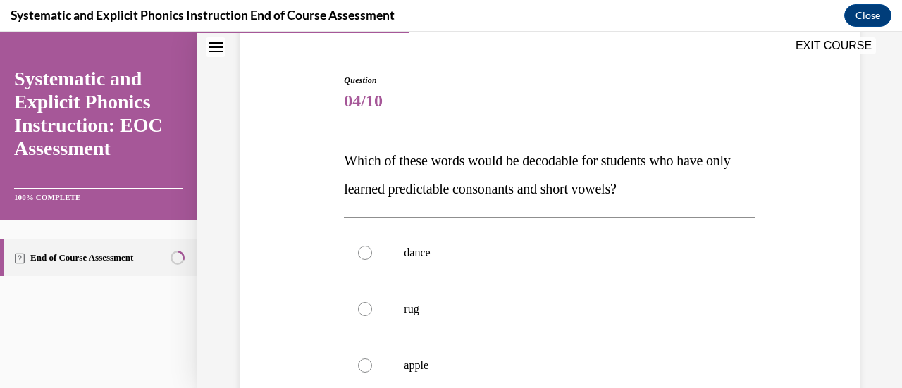
scroll to position [123, 0]
drag, startPoint x: 365, startPoint y: 309, endPoint x: 308, endPoint y: 309, distance: 57.1
click at [308, 309] on div "Question 04/10 Which of these words would be decodable for students who have on…" at bounding box center [549, 328] width 627 height 594
click at [364, 309] on div at bounding box center [365, 309] width 14 height 14
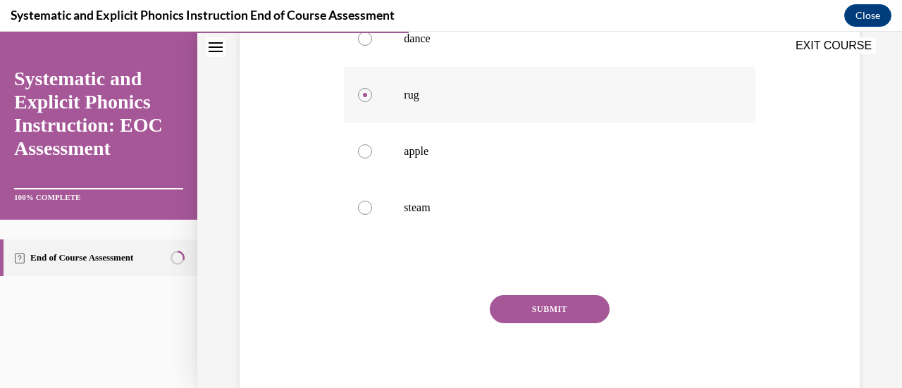
scroll to position [342, 0]
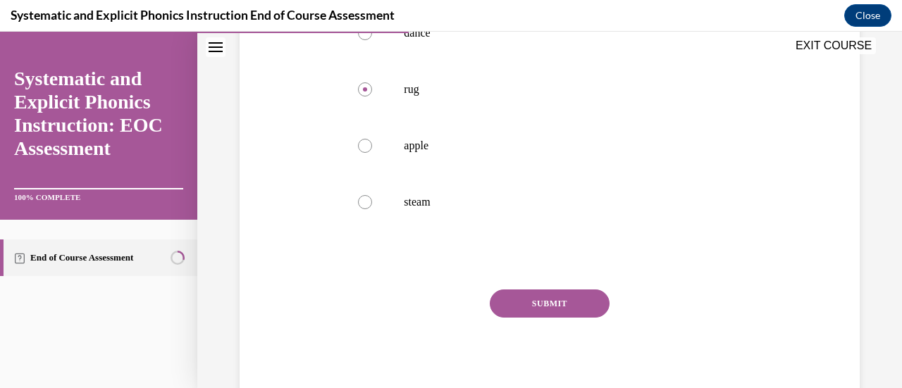
click at [538, 305] on button "SUBMIT" at bounding box center [550, 304] width 120 height 28
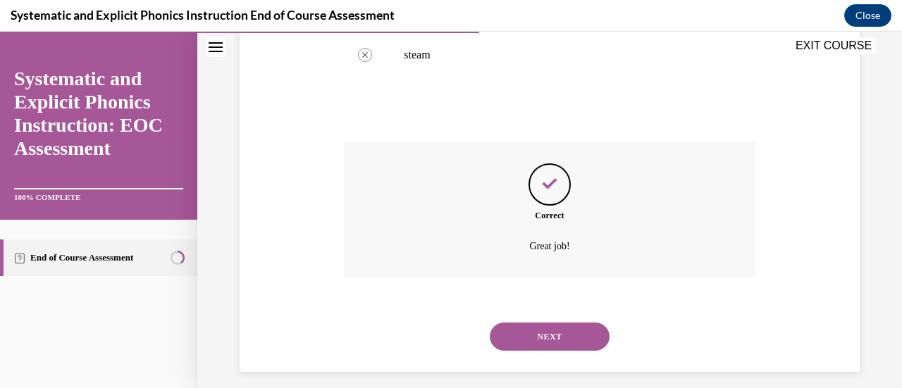
scroll to position [501, 0]
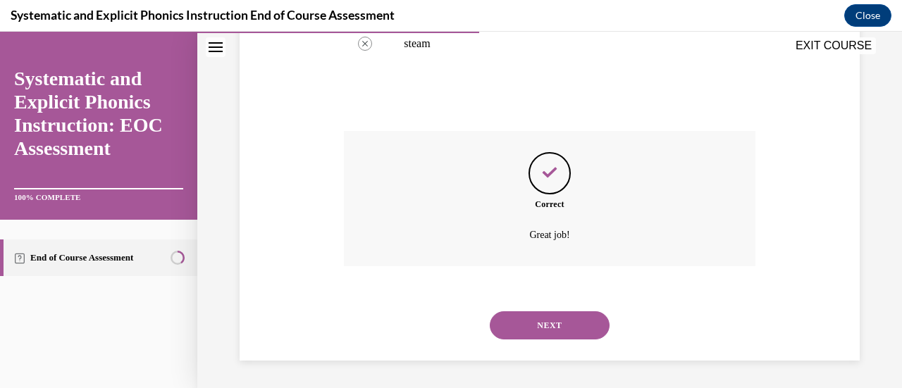
click at [534, 330] on button "NEXT" at bounding box center [550, 326] width 120 height 28
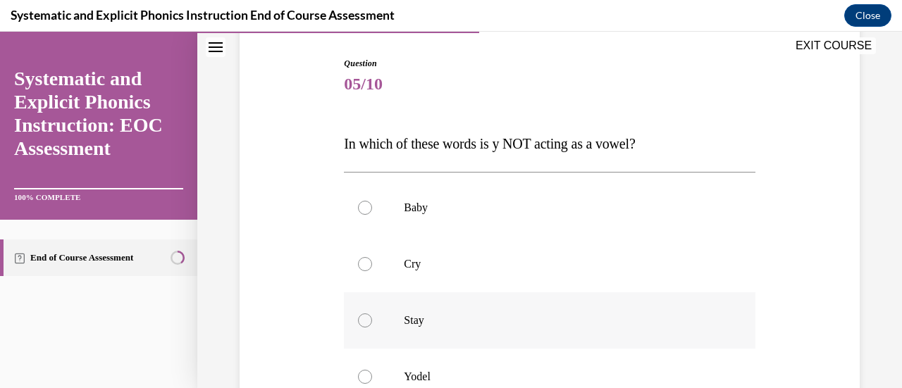
scroll to position [246, 0]
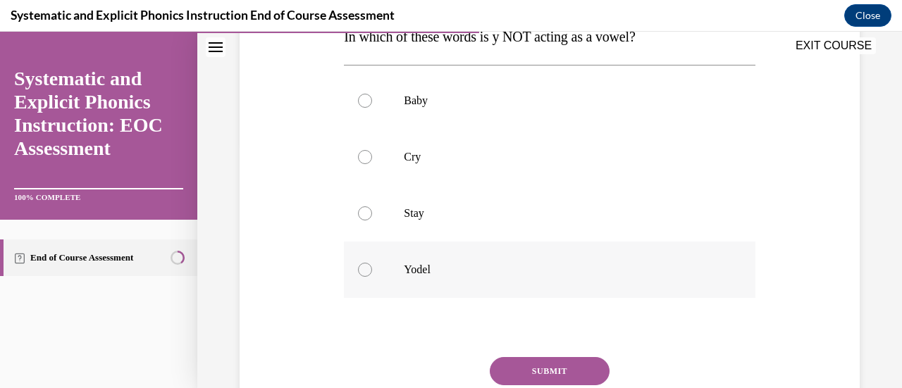
click at [362, 268] on div at bounding box center [365, 270] width 14 height 14
click at [363, 268] on circle at bounding box center [365, 270] width 4 height 4
drag, startPoint x: 529, startPoint y: 370, endPoint x: 506, endPoint y: 367, distance: 22.7
click at [506, 367] on button "SUBMIT" at bounding box center [550, 371] width 120 height 28
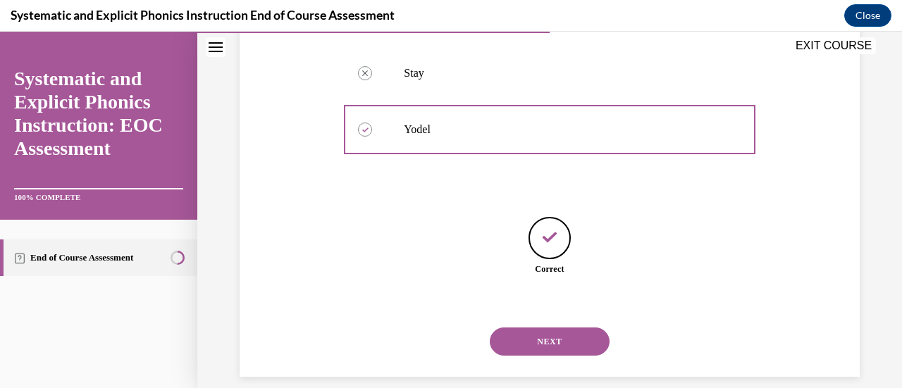
scroll to position [403, 0]
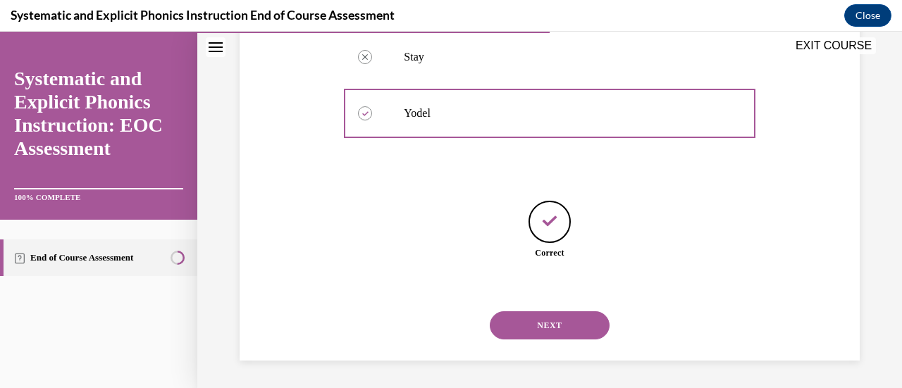
click at [540, 325] on button "NEXT" at bounding box center [550, 326] width 120 height 28
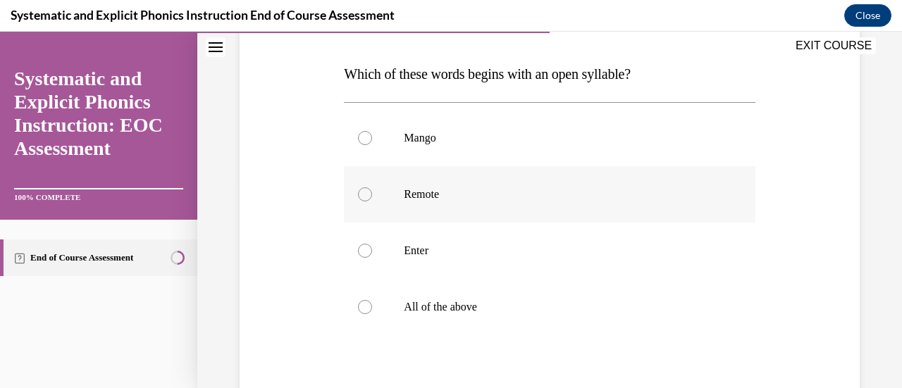
scroll to position [221, 0]
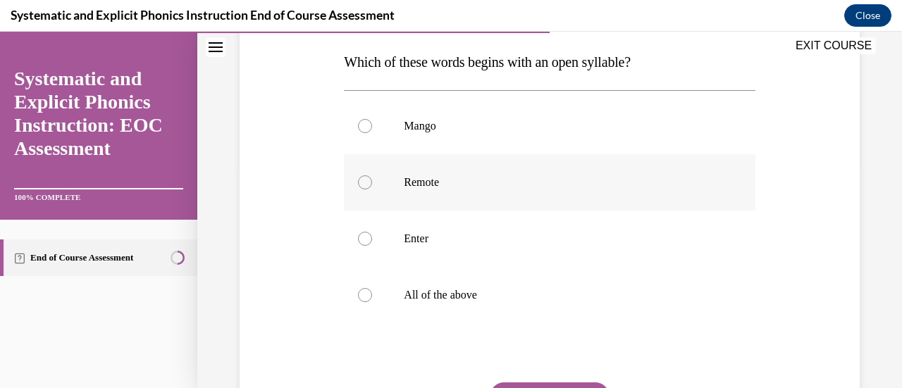
click at [365, 182] on div at bounding box center [365, 183] width 14 height 14
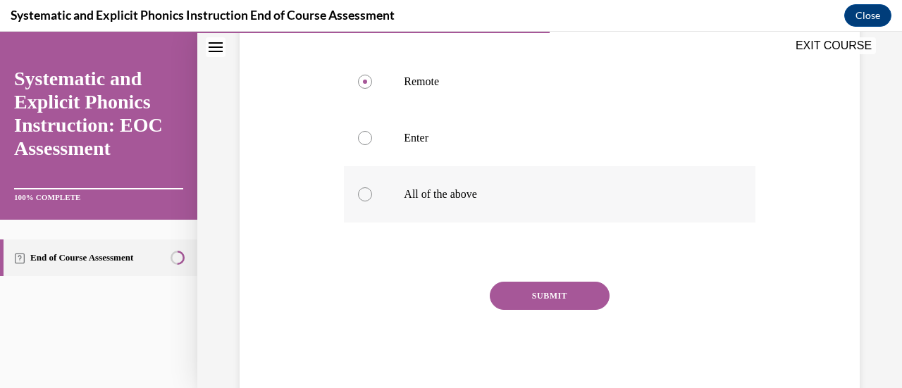
scroll to position [322, 0]
click at [534, 290] on button "SUBMIT" at bounding box center [550, 295] width 120 height 28
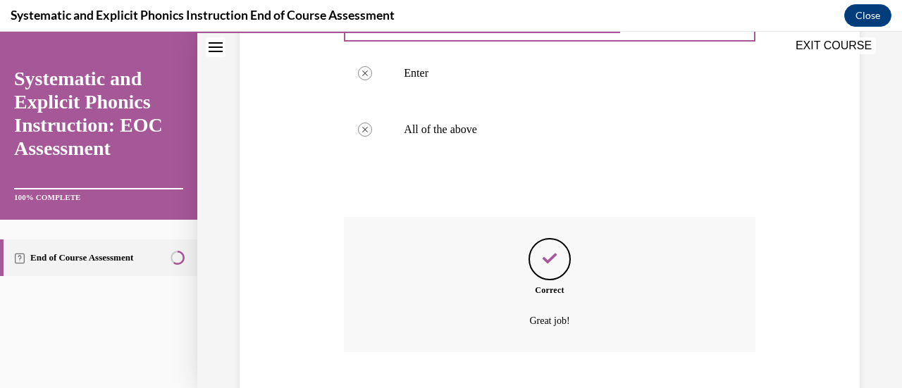
scroll to position [472, 0]
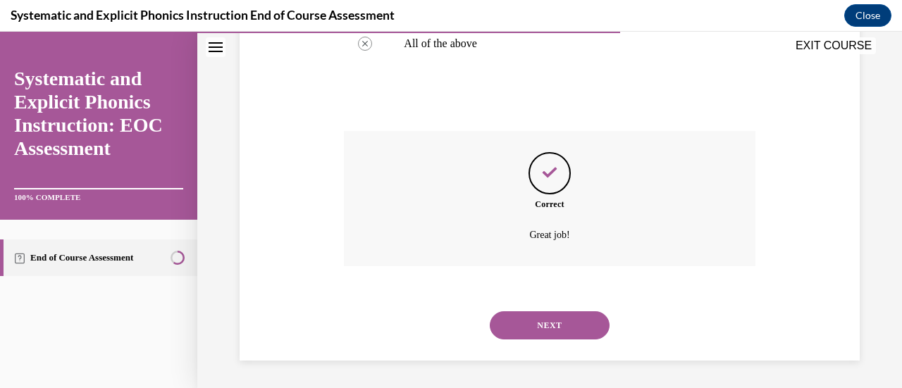
drag, startPoint x: 539, startPoint y: 329, endPoint x: 493, endPoint y: 323, distance: 46.3
drag, startPoint x: 493, startPoint y: 323, endPoint x: 386, endPoint y: 319, distance: 107.2
click at [386, 319] on div "NEXT" at bounding box center [549, 325] width 411 height 56
click at [553, 316] on button "NEXT" at bounding box center [550, 326] width 120 height 28
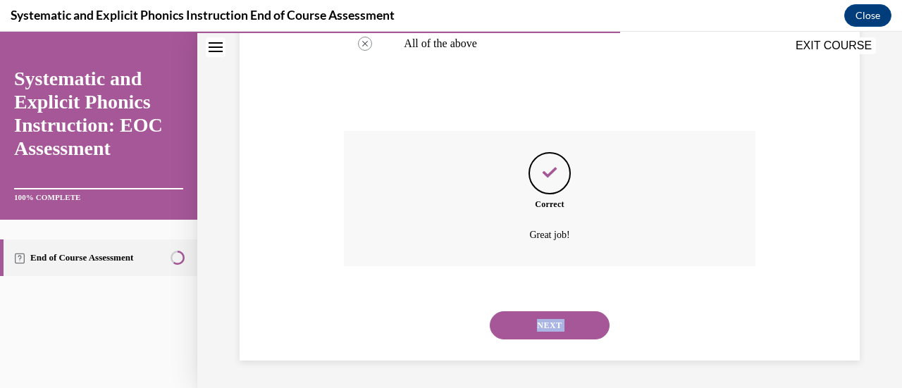
click at [0, 32] on div at bounding box center [0, 32] width 0 height 0
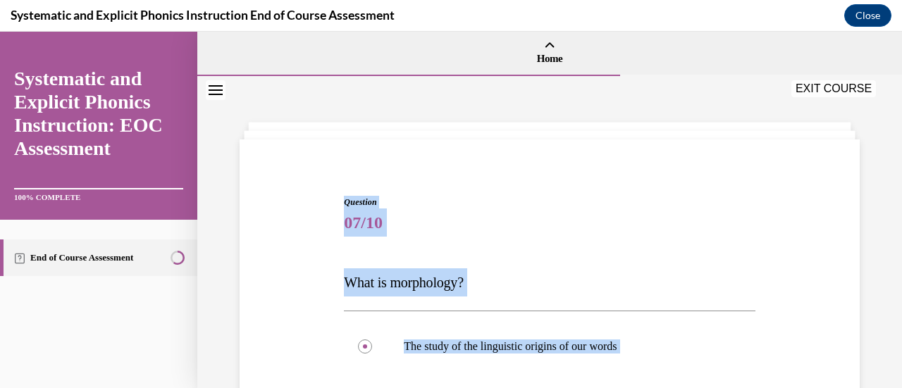
click at [571, 232] on span "07/10" at bounding box center [549, 223] width 411 height 28
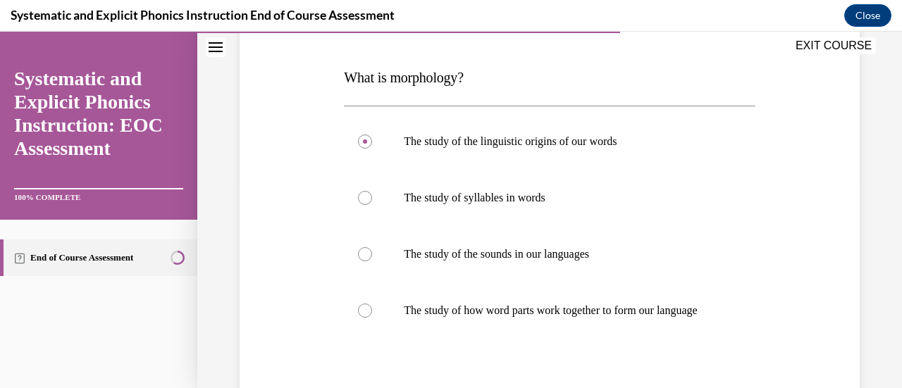
scroll to position [207, 0]
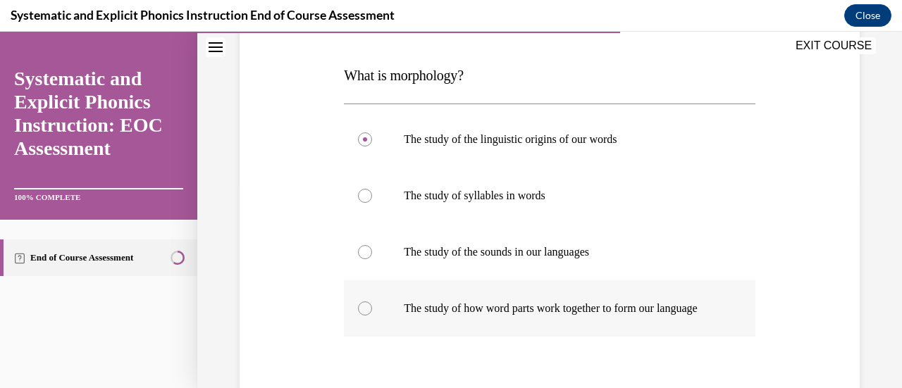
click at [362, 316] on div at bounding box center [365, 309] width 14 height 14
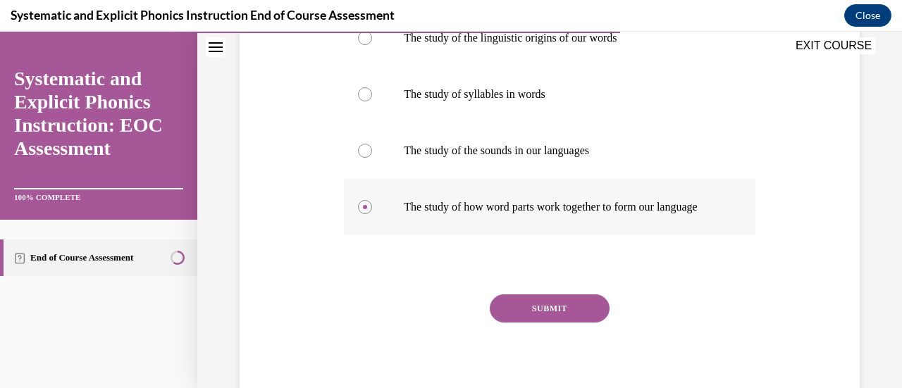
scroll to position [355, 0]
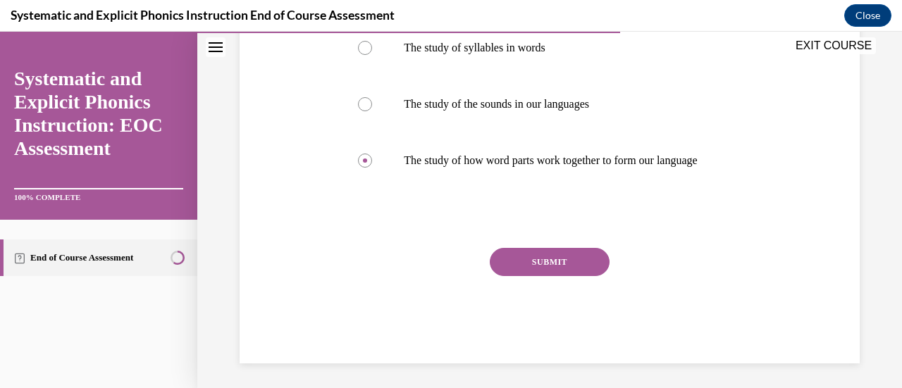
click at [555, 276] on button "SUBMIT" at bounding box center [550, 262] width 120 height 28
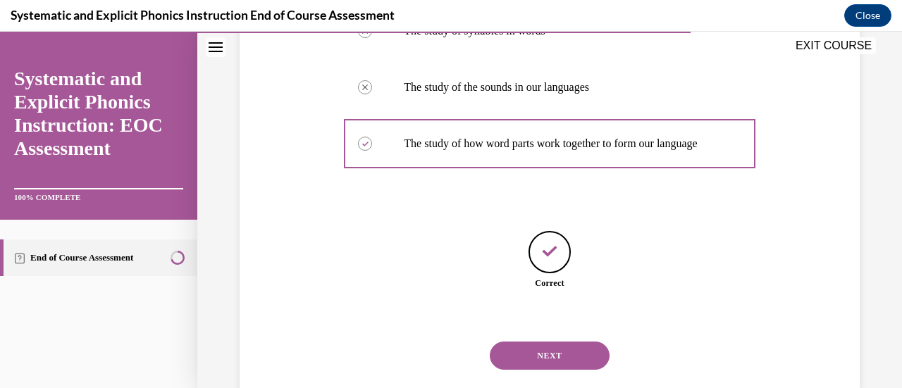
scroll to position [417, 0]
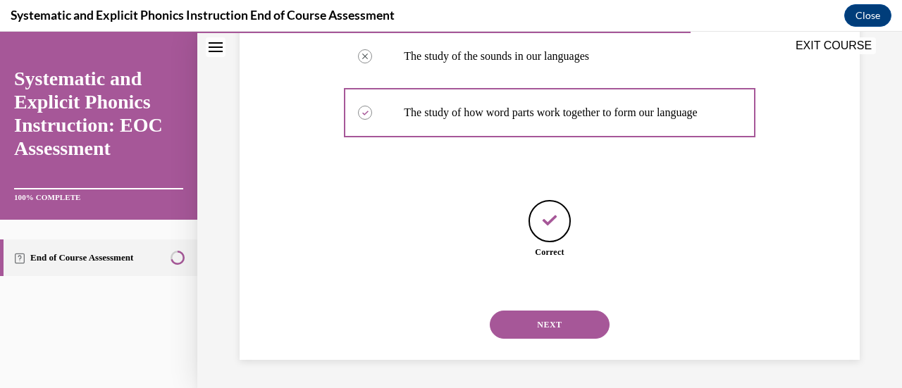
click at [533, 315] on button "NEXT" at bounding box center [550, 325] width 120 height 28
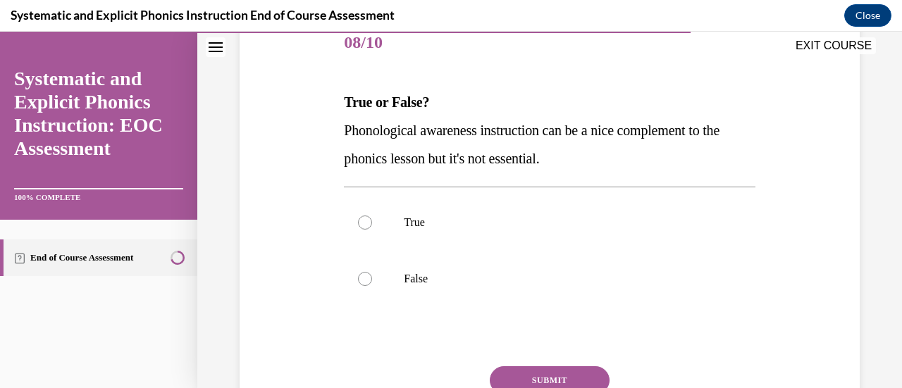
scroll to position [189, 0]
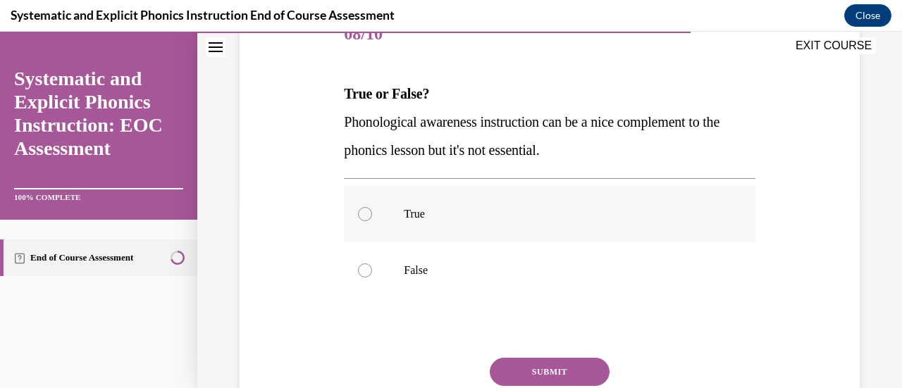
drag, startPoint x: 362, startPoint y: 269, endPoint x: 722, endPoint y: 198, distance: 366.4
click at [722, 198] on div at bounding box center [549, 214] width 411 height 56
click at [365, 273] on div at bounding box center [365, 271] width 14 height 14
click at [539, 373] on button "SUBMIT" at bounding box center [550, 372] width 120 height 28
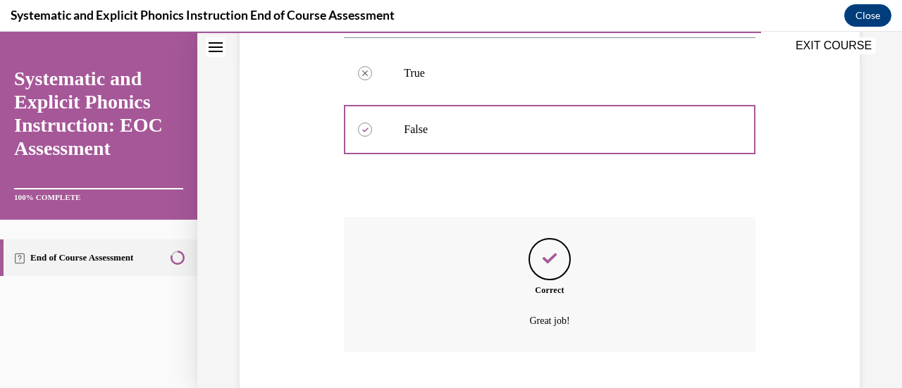
scroll to position [416, 0]
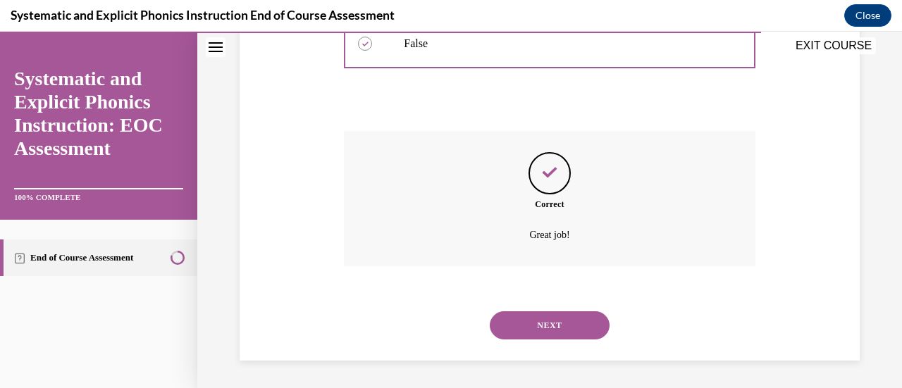
click at [540, 327] on button "NEXT" at bounding box center [550, 326] width 120 height 28
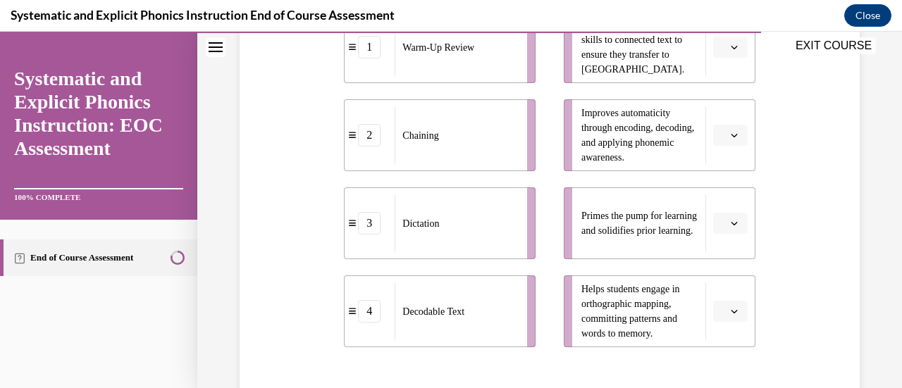
scroll to position [360, 0]
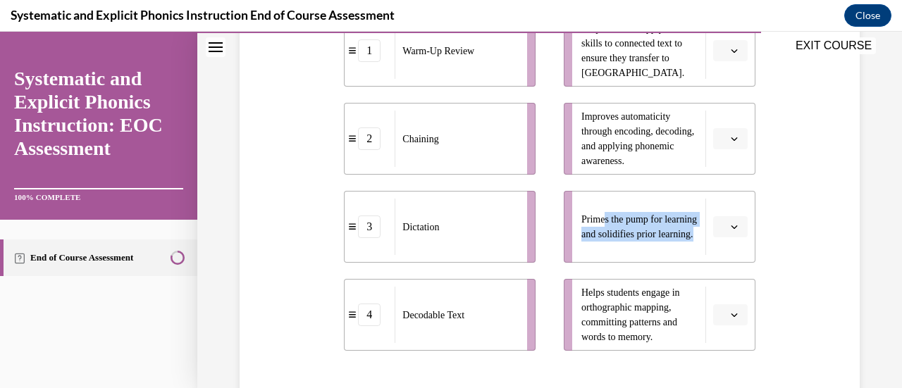
drag, startPoint x: 687, startPoint y: 236, endPoint x: 542, endPoint y: 165, distance: 161.1
click at [542, 165] on div "1 Warm-Up Review 2 Chaining 3 Dictation 4 Decodable Text Helps students apply t…" at bounding box center [549, 169] width 411 height 364
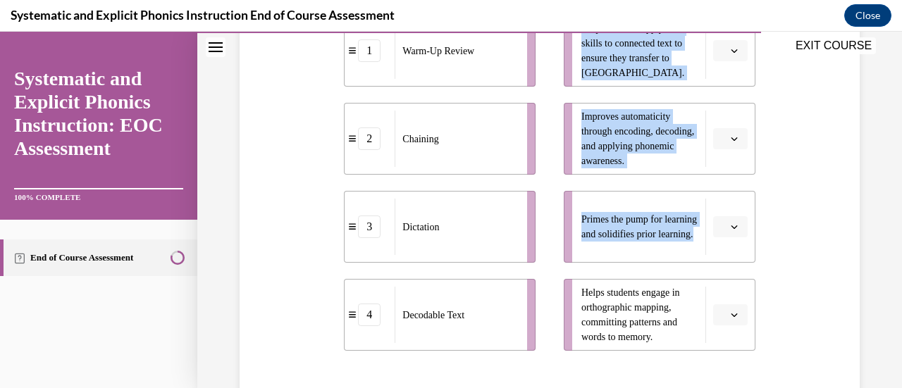
click at [472, 145] on div "Chaining" at bounding box center [456, 139] width 123 height 56
click at [300, 147] on div "Question 09/10 Match these instructional components from an effective phonics l…" at bounding box center [549, 160] width 627 height 732
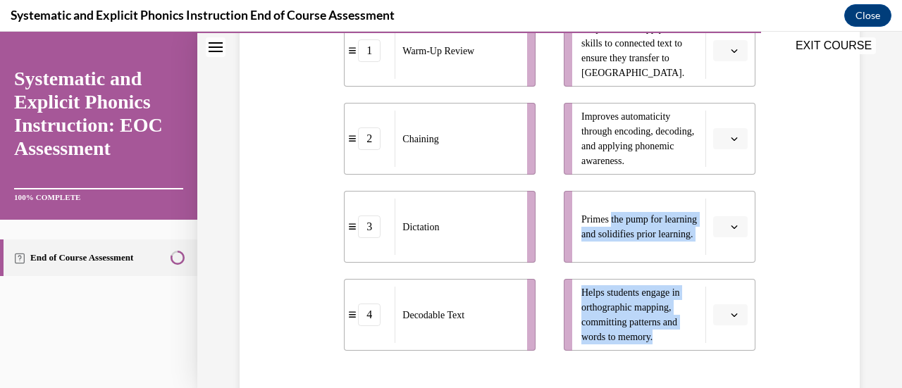
drag, startPoint x: 609, startPoint y: 215, endPoint x: 618, endPoint y: 357, distance: 142.6
click at [618, 357] on div "1 Warm-Up Review 2 Chaining 3 Dictation 4 Decodable Text Helps students apply t…" at bounding box center [549, 169] width 411 height 379
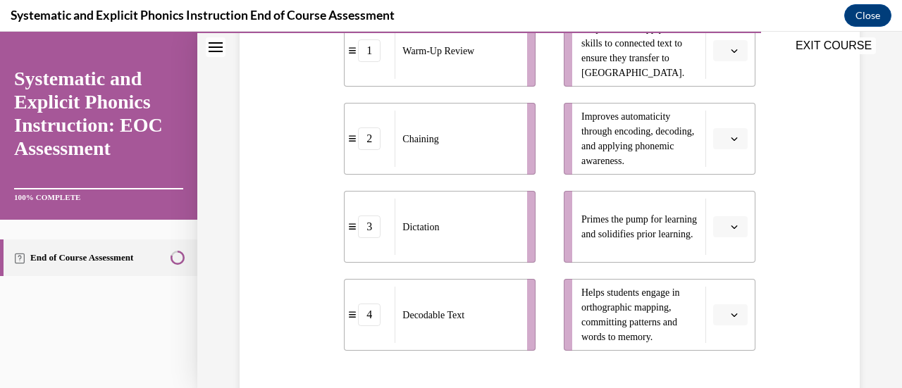
click at [294, 145] on div "Question 09/10 Match these instructional components from an effective phonics l…" at bounding box center [549, 160] width 627 height 732
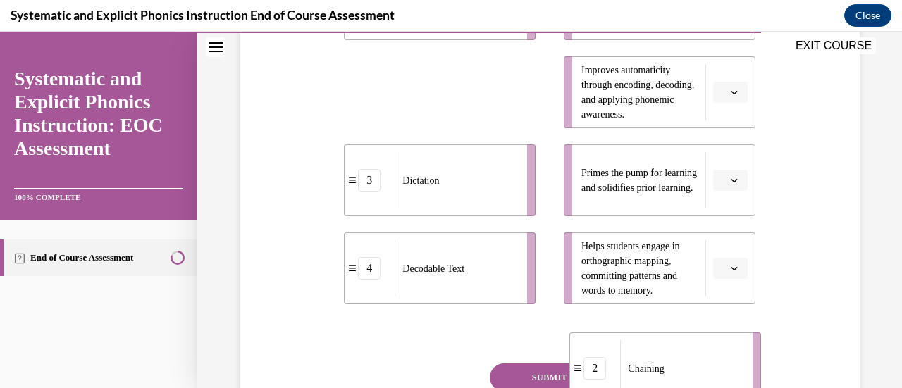
scroll to position [434, 0]
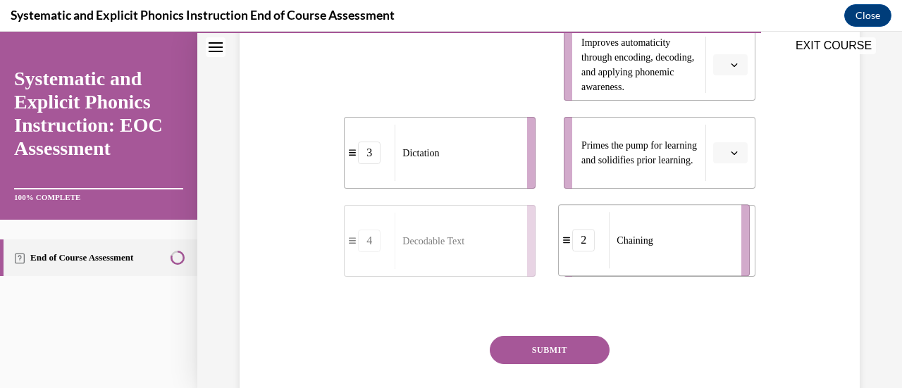
drag, startPoint x: 386, startPoint y: 138, endPoint x: 601, endPoint y: 235, distance: 235.7
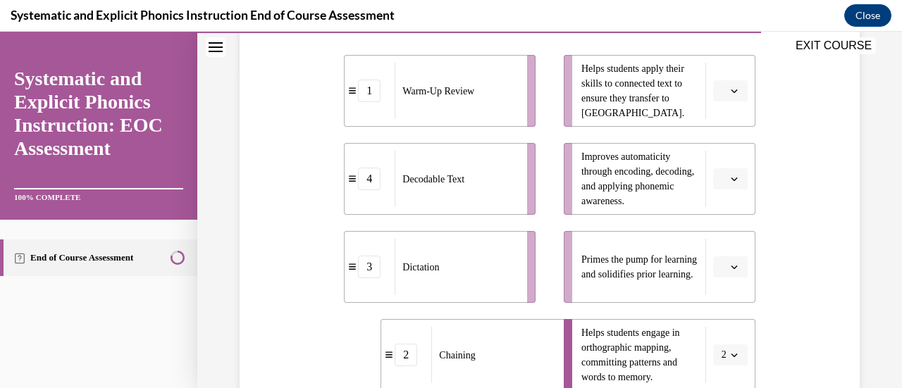
scroll to position [317, 0]
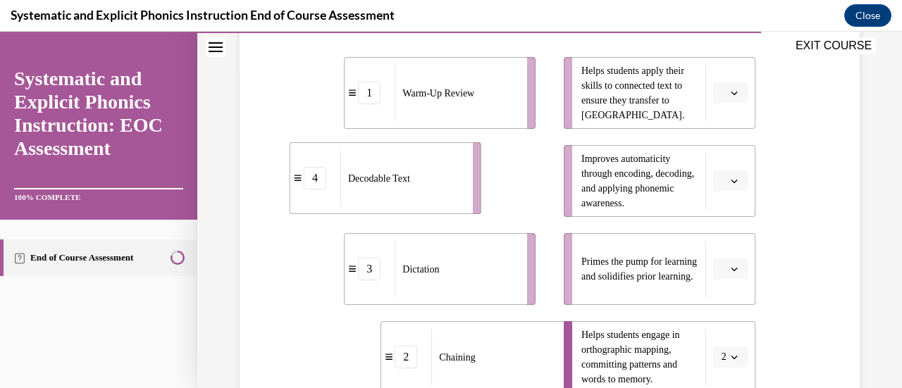
drag, startPoint x: 489, startPoint y: 194, endPoint x: 434, endPoint y: 191, distance: 55.1
click at [434, 191] on div "Decodable Text" at bounding box center [401, 178] width 123 height 56
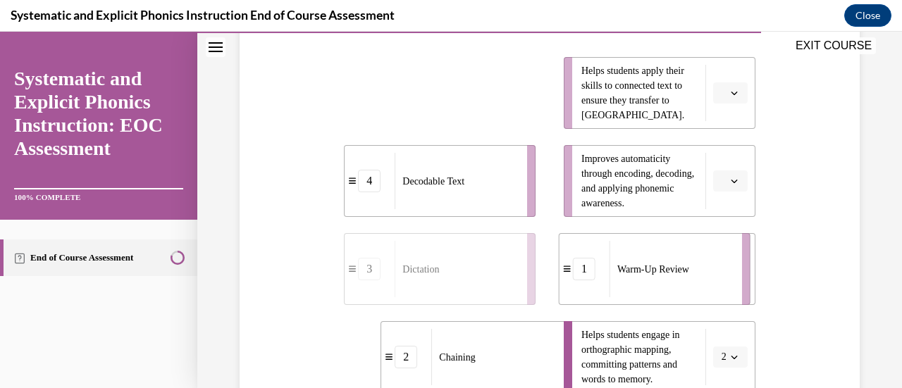
drag, startPoint x: 450, startPoint y: 98, endPoint x: 663, endPoint y: 274, distance: 276.4
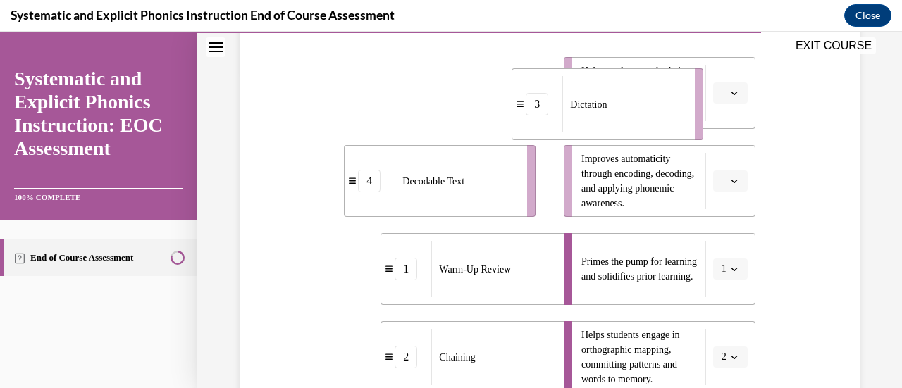
drag, startPoint x: 504, startPoint y: 106, endPoint x: 691, endPoint y: 115, distance: 187.0
click at [686, 116] on div "Dictation" at bounding box center [624, 104] width 123 height 56
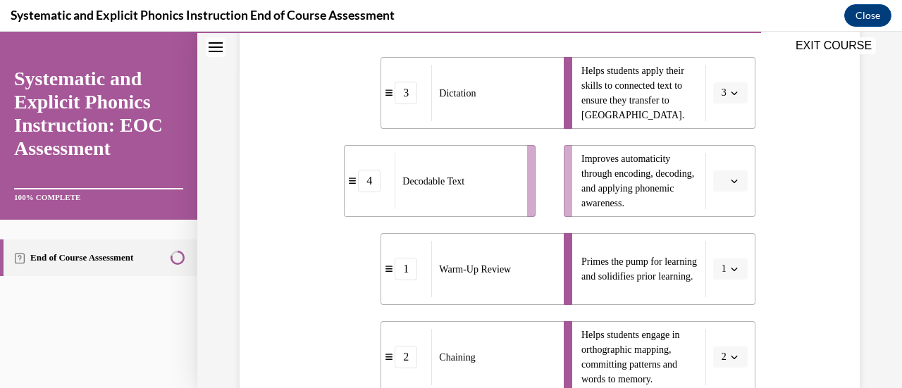
drag, startPoint x: 711, startPoint y: 99, endPoint x: 477, endPoint y: 90, distance: 234.2
click at [477, 90] on div "3 Dictation 4 Decodable Text 1 Warm-Up Review 2 Chaining Helps students apply t…" at bounding box center [549, 211] width 411 height 364
drag, startPoint x: 477, startPoint y: 90, endPoint x: 426, endPoint y: 88, distance: 50.1
click at [426, 88] on span "Dictation" at bounding box center [408, 92] width 37 height 15
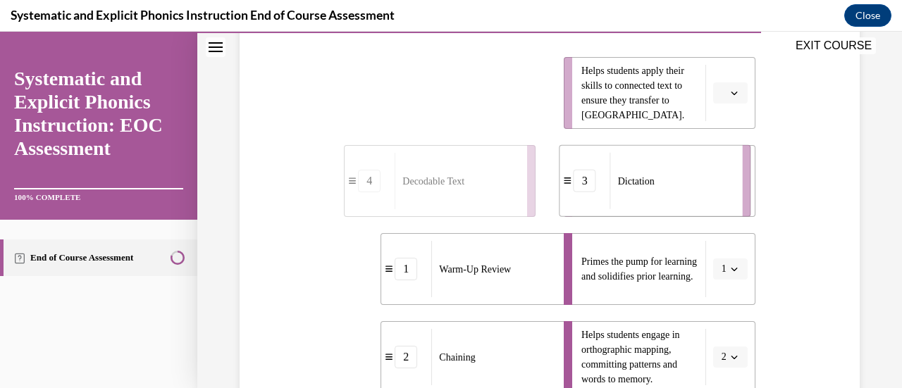
drag, startPoint x: 453, startPoint y: 100, endPoint x: 668, endPoint y: 188, distance: 232.4
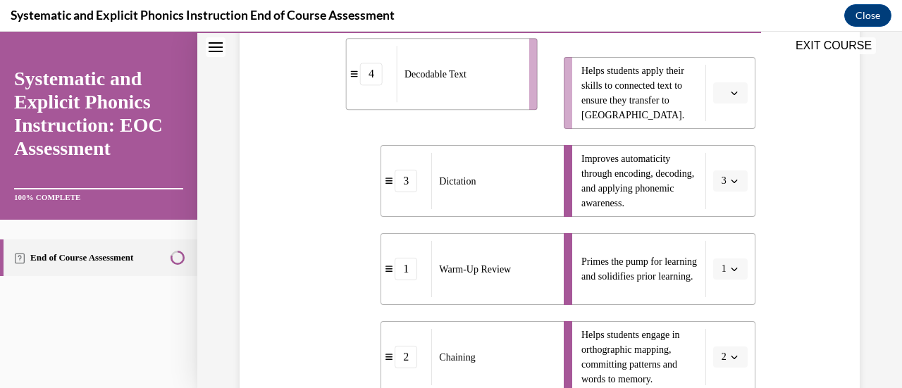
drag, startPoint x: 454, startPoint y: 99, endPoint x: 457, endPoint y: 80, distance: 19.2
click at [457, 80] on span "Decodable Text" at bounding box center [436, 74] width 62 height 15
drag, startPoint x: 520, startPoint y: 183, endPoint x: 637, endPoint y: 97, distance: 144.8
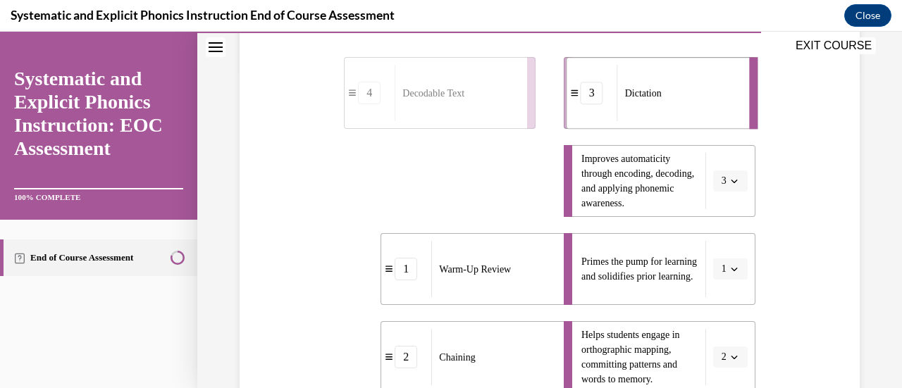
drag, startPoint x: 637, startPoint y: 97, endPoint x: 645, endPoint y: 86, distance: 13.7
click at [645, 86] on span "Dictation" at bounding box center [643, 93] width 37 height 15
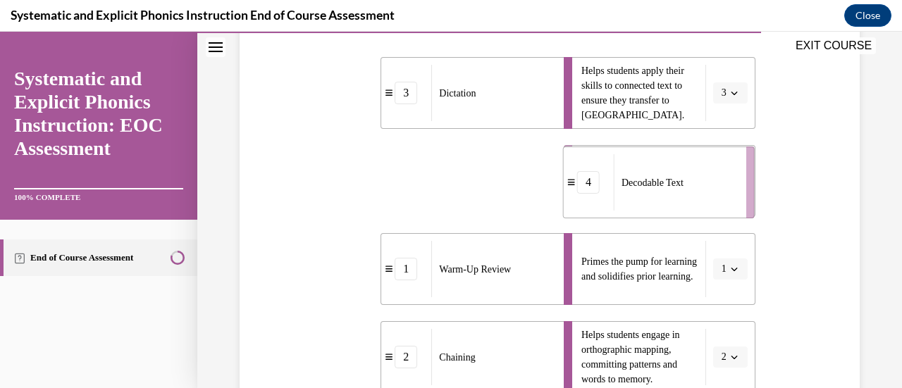
drag, startPoint x: 462, startPoint y: 190, endPoint x: 682, endPoint y: 191, distance: 219.2
click at [682, 191] on div "Decodable Text" at bounding box center [675, 182] width 123 height 56
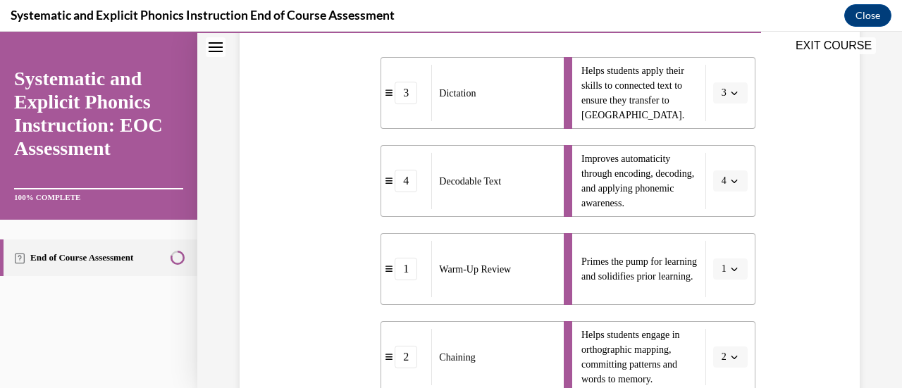
scroll to position [524, 0]
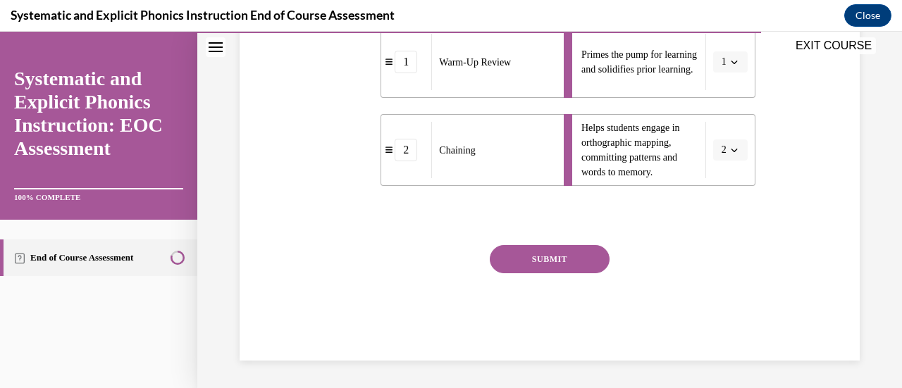
click at [534, 256] on button "SUBMIT" at bounding box center [550, 259] width 120 height 28
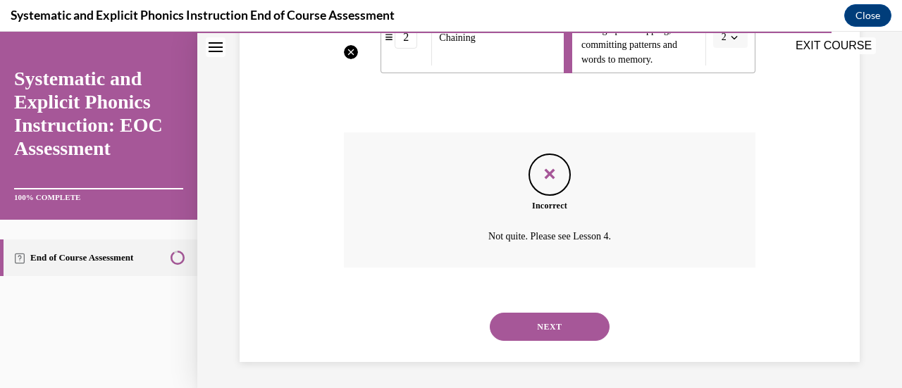
scroll to position [639, 0]
drag, startPoint x: 541, startPoint y: 326, endPoint x: 514, endPoint y: 324, distance: 27.5
click at [514, 324] on button "NEXT" at bounding box center [550, 326] width 120 height 28
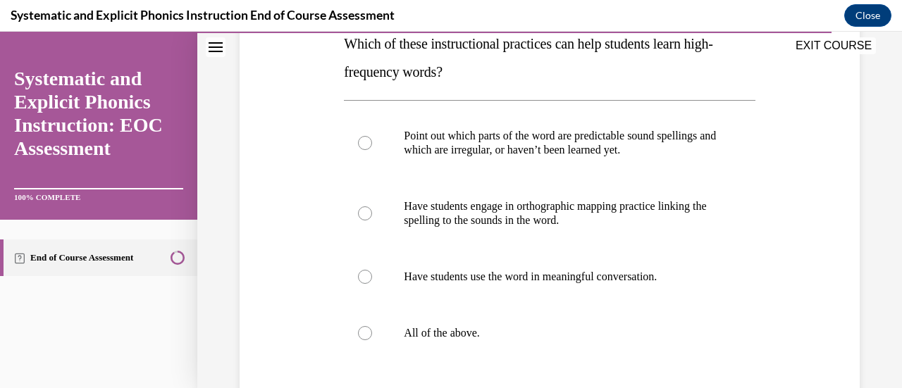
scroll to position [240, 0]
click at [363, 214] on div at bounding box center [365, 213] width 14 height 14
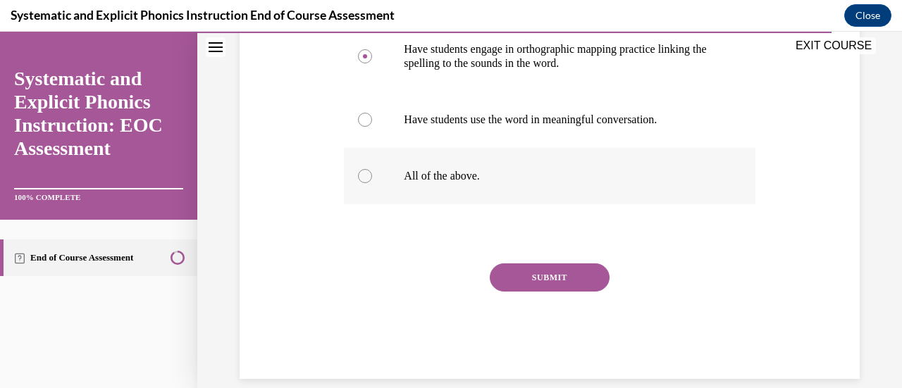
scroll to position [397, 0]
click at [522, 271] on button "SUBMIT" at bounding box center [550, 277] width 120 height 28
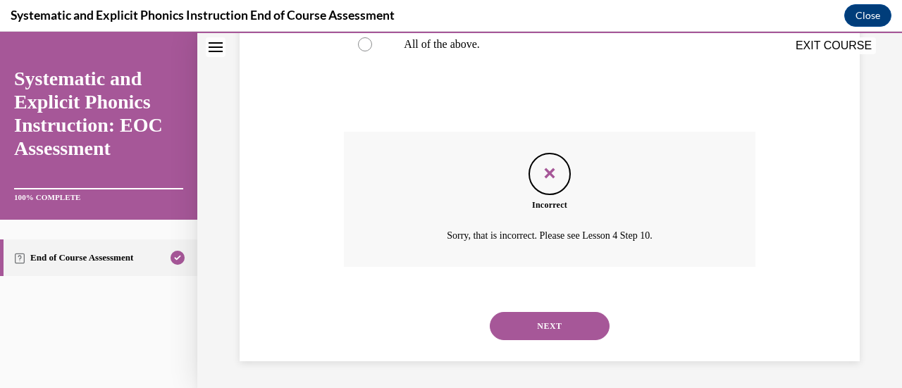
scroll to position [529, 0]
click at [546, 324] on button "NEXT" at bounding box center [550, 326] width 120 height 28
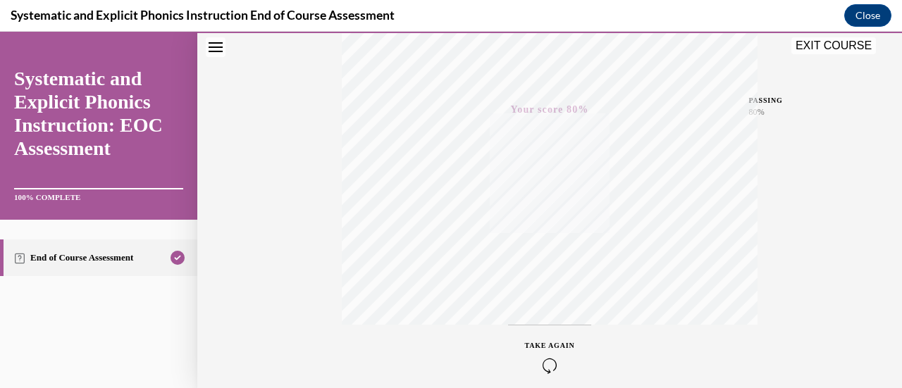
scroll to position [302, 0]
click at [832, 43] on button "EXIT COURSE" at bounding box center [834, 45] width 85 height 17
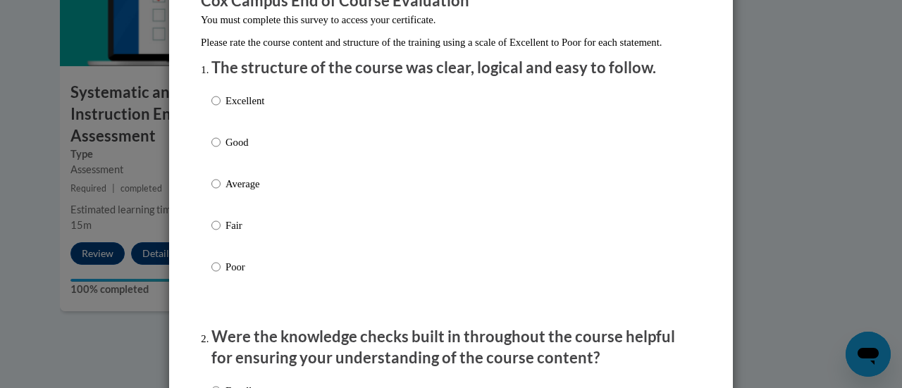
scroll to position [147, 0]
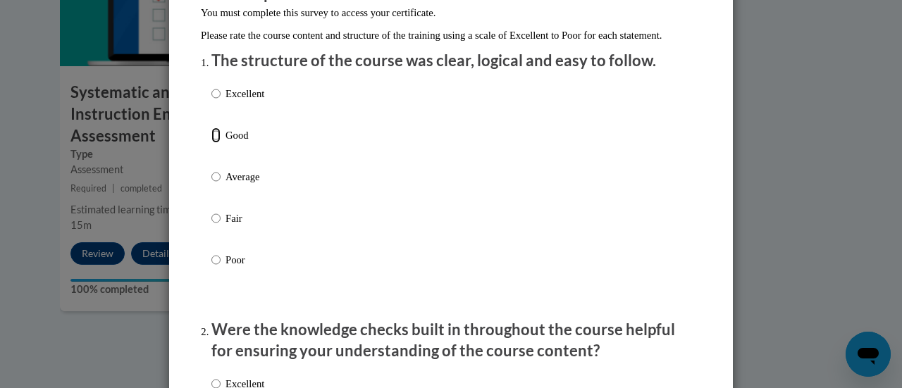
click at [211, 143] on input "Good" at bounding box center [215, 136] width 9 height 16
radio input "true"
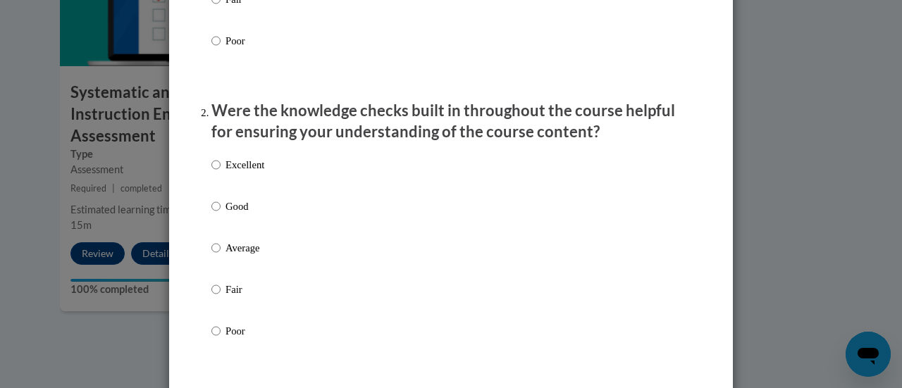
scroll to position [367, 0]
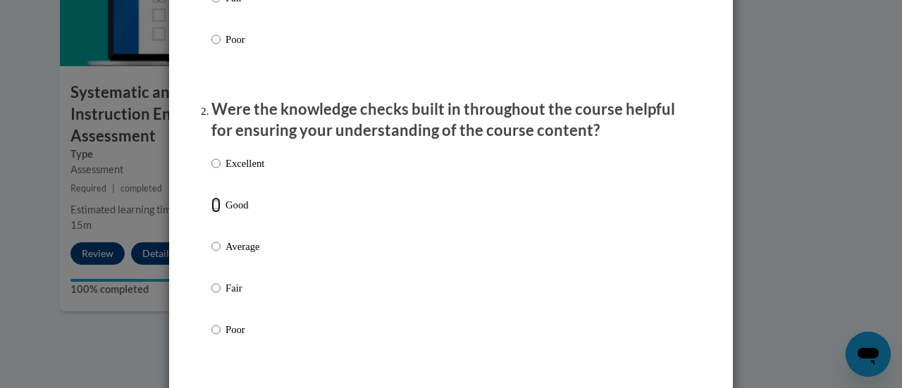
click at [211, 213] on input "Good" at bounding box center [215, 205] width 9 height 16
radio input "true"
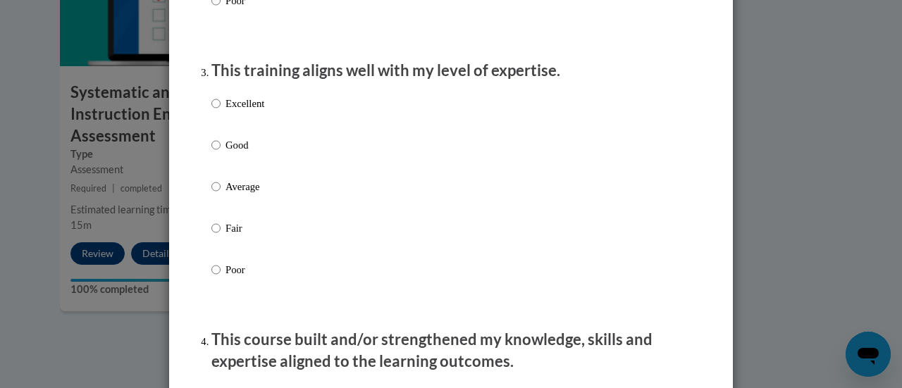
scroll to position [699, 0]
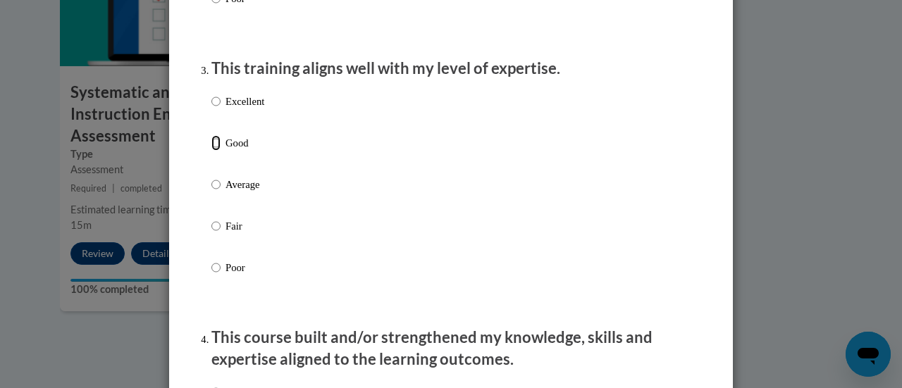
click at [211, 151] on input "Good" at bounding box center [215, 143] width 9 height 16
radio input "true"
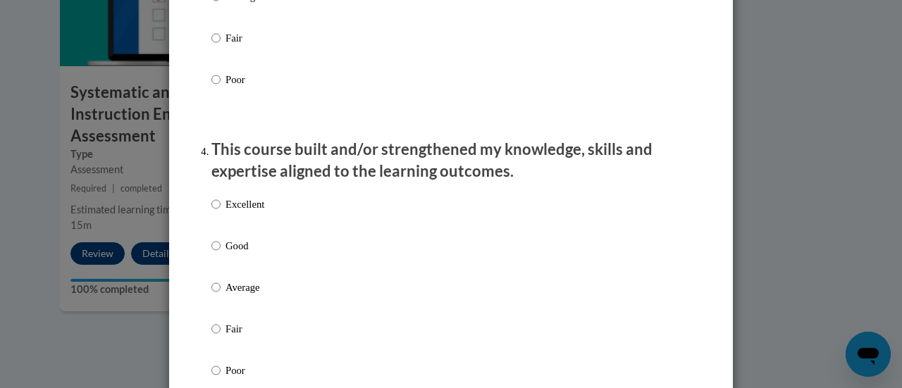
scroll to position [903, 0]
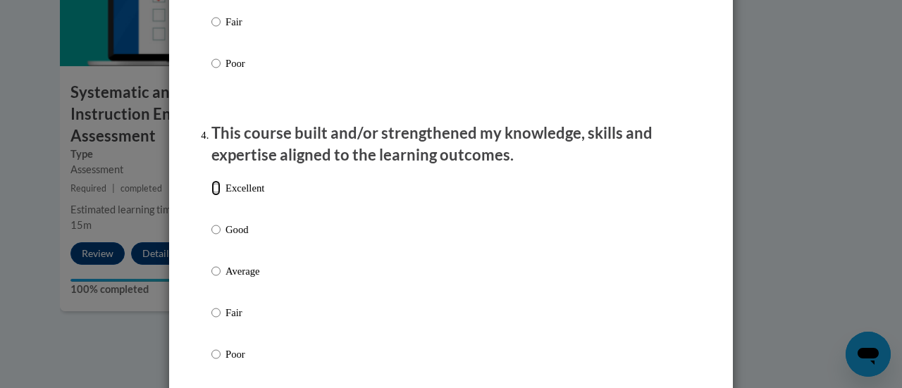
click at [212, 196] on input "Excellent" at bounding box center [215, 188] width 9 height 16
radio input "true"
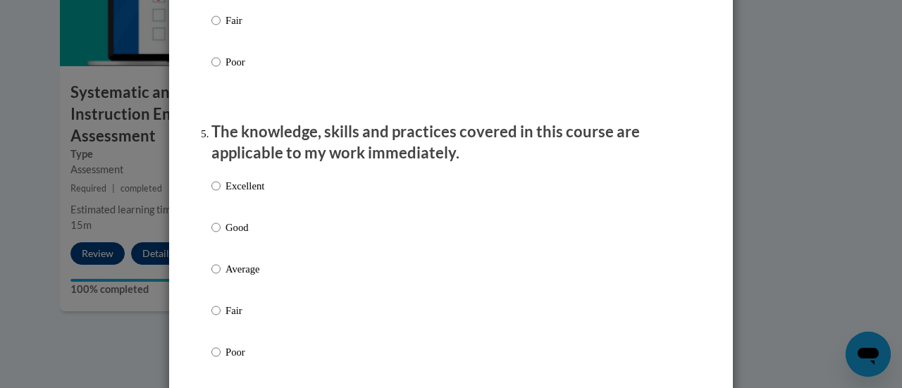
scroll to position [1196, 0]
click at [211, 193] on input "Excellent" at bounding box center [215, 186] width 9 height 16
radio input "true"
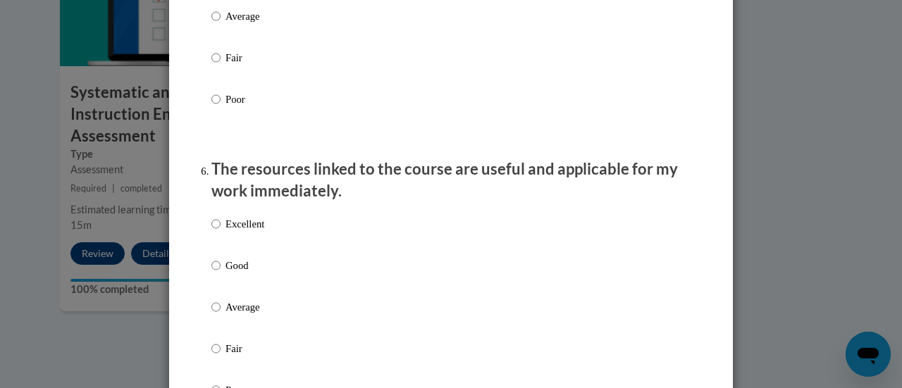
scroll to position [1449, 0]
click at [211, 231] on input "Excellent" at bounding box center [215, 224] width 9 height 16
radio input "true"
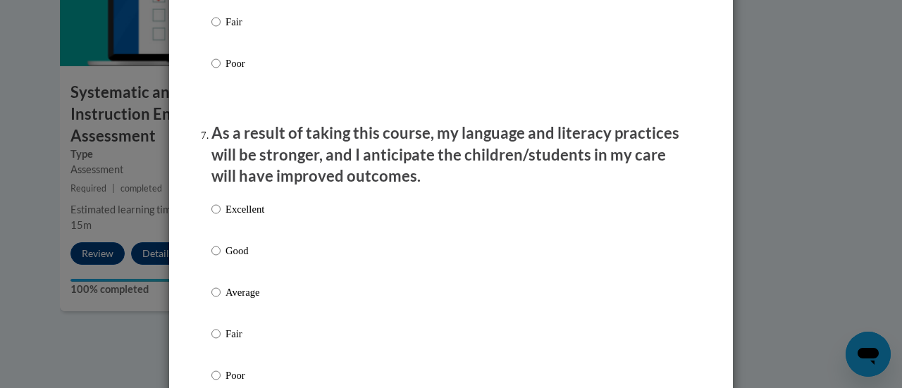
scroll to position [1783, 0]
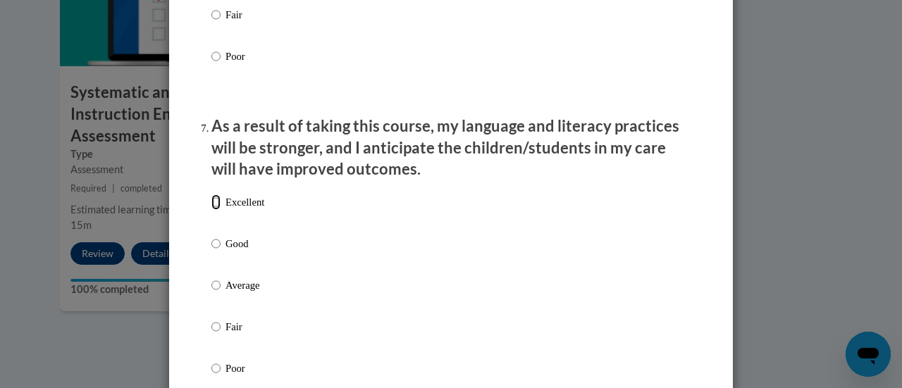
click at [211, 210] on input "Excellent" at bounding box center [215, 203] width 9 height 16
radio input "true"
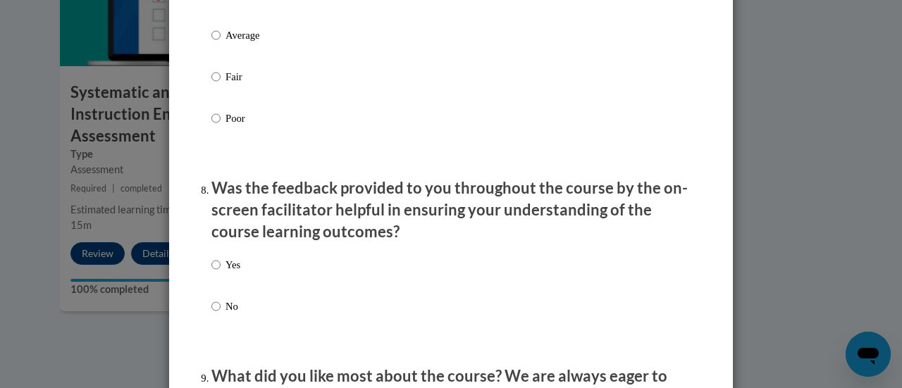
scroll to position [2034, 0]
click at [211, 272] on input "Yes" at bounding box center [215, 265] width 9 height 16
radio input "true"
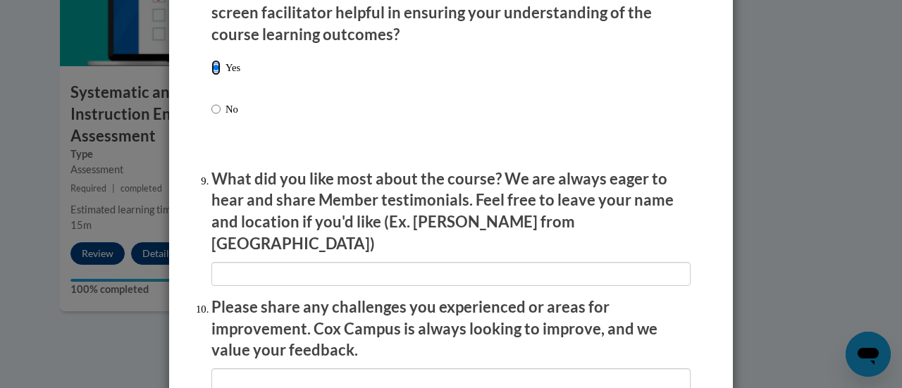
scroll to position [2231, 0]
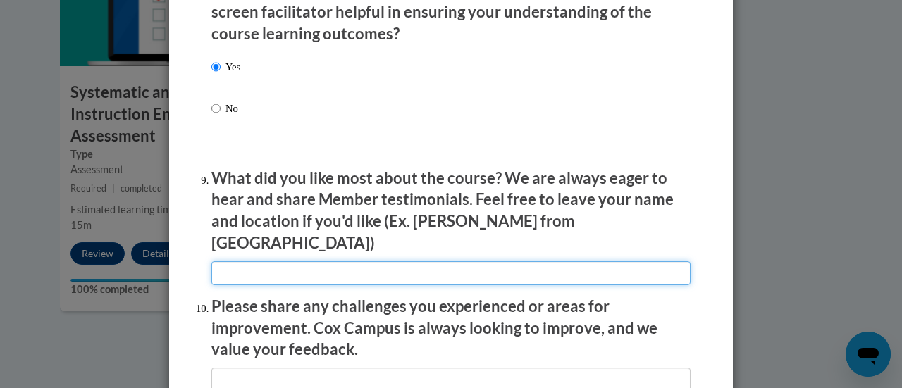
click at [310, 263] on input "textbox" at bounding box center [450, 274] width 479 height 24
type input "I learned something that I didn't know."
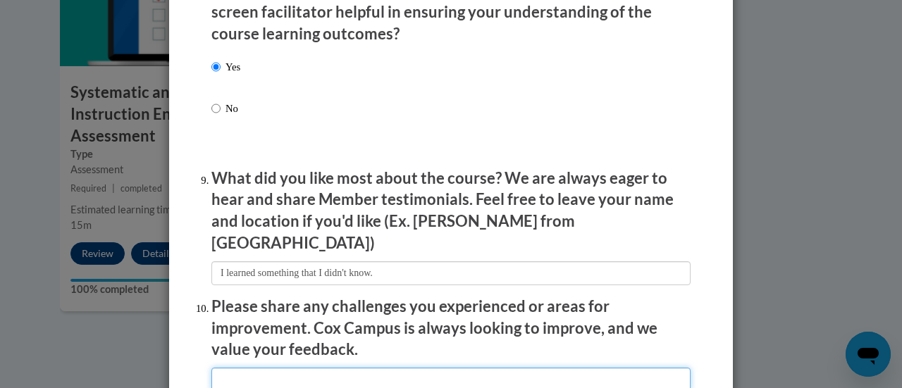
click at [289, 368] on input "textbox" at bounding box center [450, 380] width 479 height 24
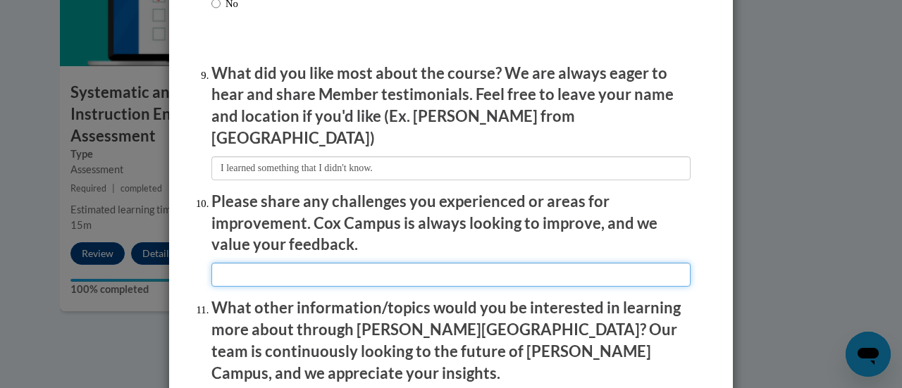
scroll to position [2338, 0]
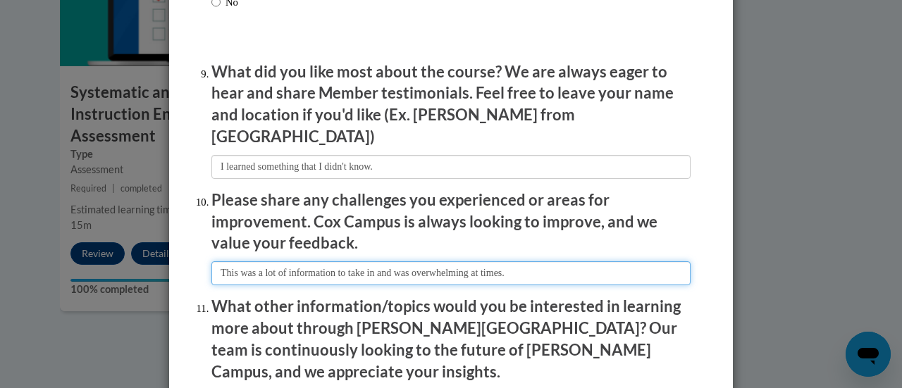
type input "This was a lot of information to take in and was overwhelming at times."
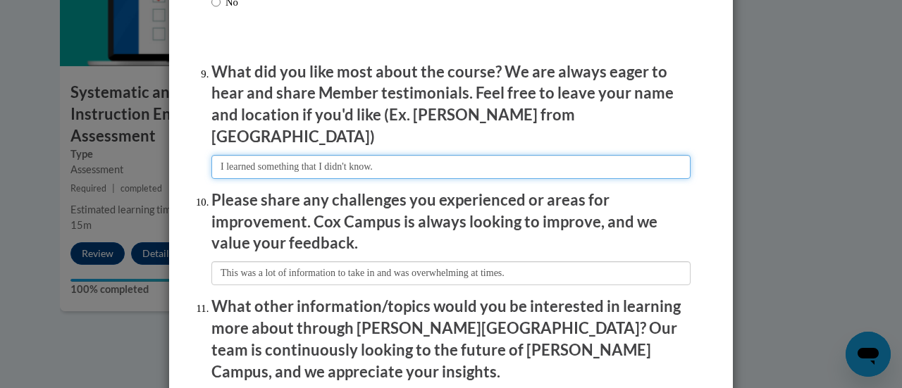
click at [300, 155] on input "textbox" at bounding box center [450, 167] width 479 height 24
click at [641, 157] on input "textbox" at bounding box center [450, 167] width 479 height 24
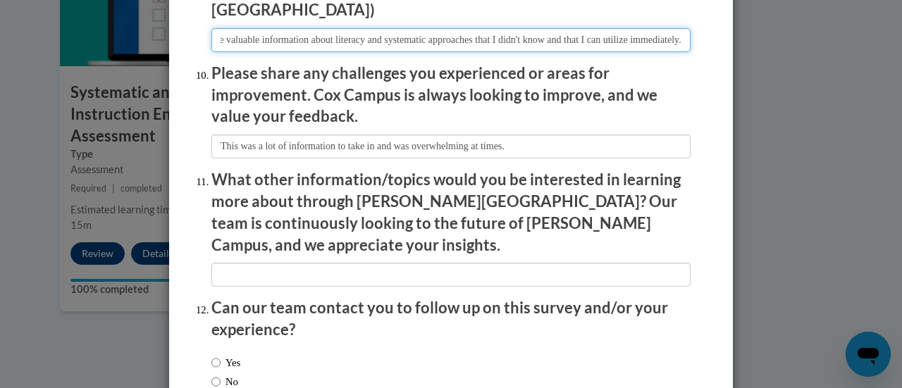
scroll to position [2502, 0]
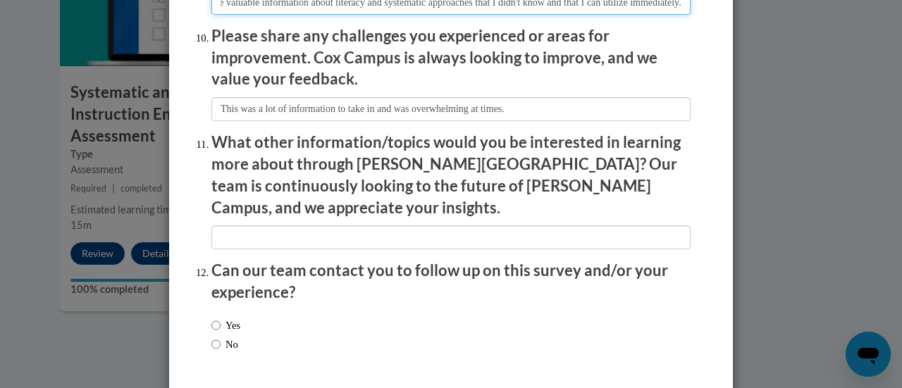
type input "I learned some valuable information about literacy and systematic approaches th…"
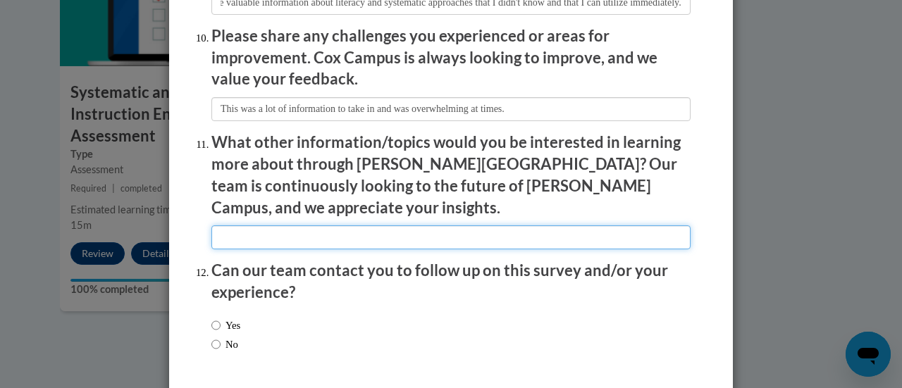
scroll to position [0, 0]
click at [292, 226] on input "textbox" at bounding box center [450, 238] width 479 height 24
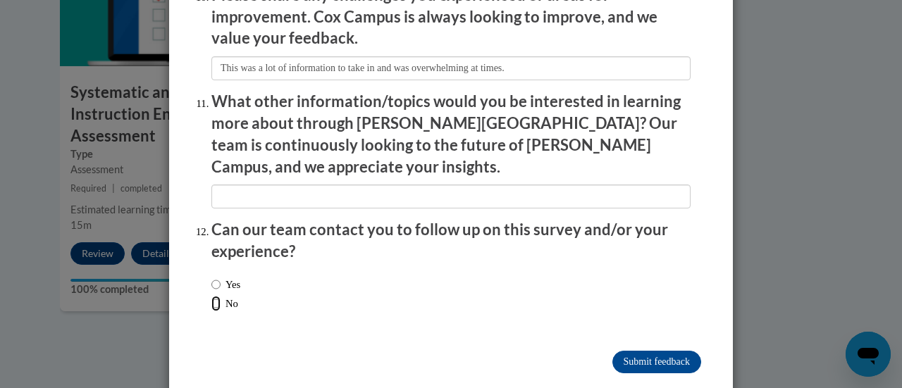
click at [211, 296] on input "No" at bounding box center [215, 304] width 9 height 16
radio input "true"
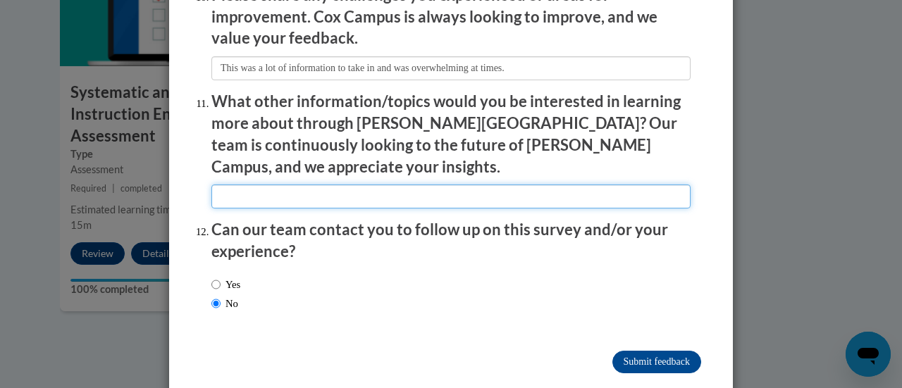
click at [247, 185] on input "textbox" at bounding box center [450, 197] width 479 height 24
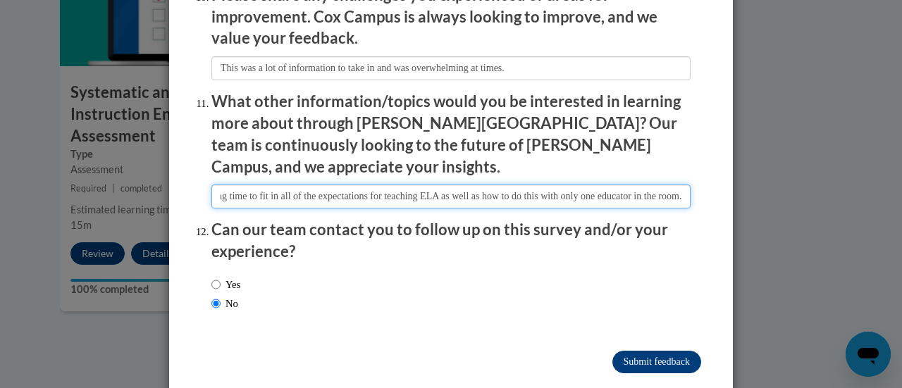
type input "Structuring time to fit in all of the expectations for teaching ELA as well as …"
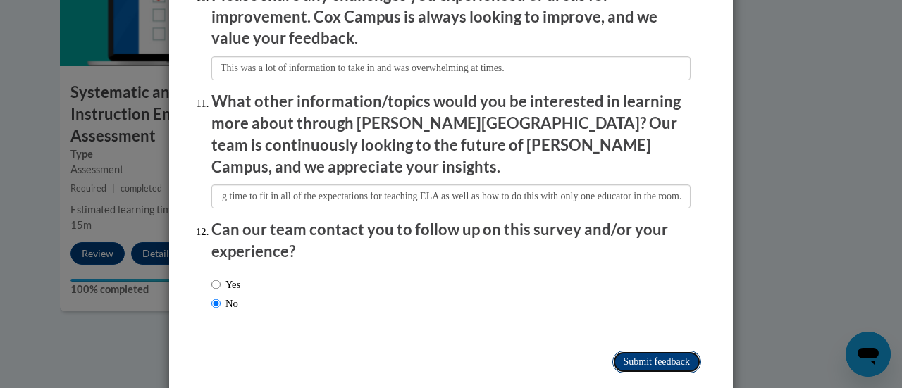
scroll to position [0, 0]
click at [636, 351] on input "Submit feedback" at bounding box center [657, 362] width 89 height 23
click at [636, 351] on input "Submitting" at bounding box center [657, 362] width 89 height 23
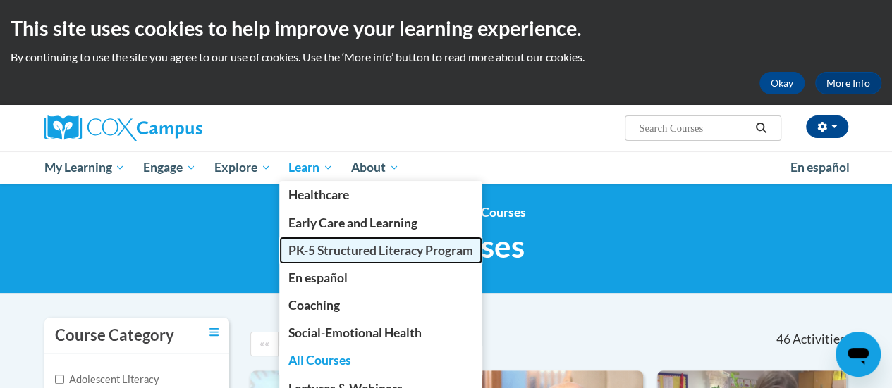
click at [345, 251] on span "PK-5 Structured Literacy Program" at bounding box center [380, 250] width 185 height 15
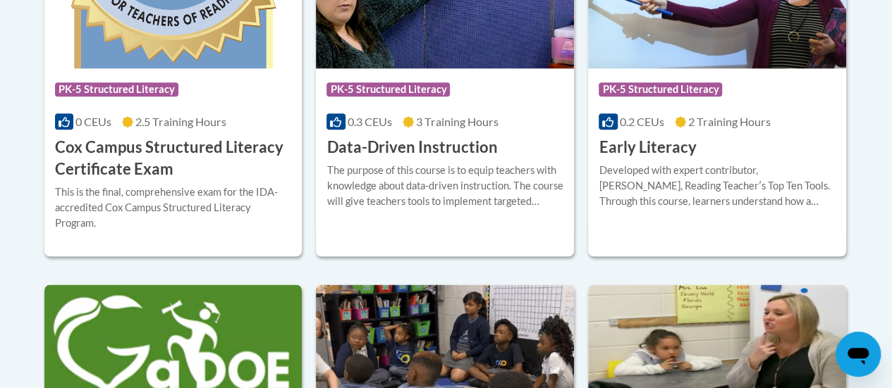
scroll to position [743, 0]
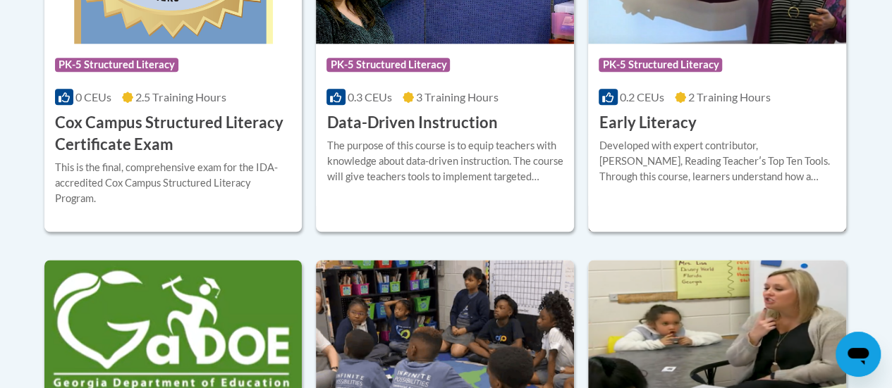
drag, startPoint x: 658, startPoint y: 61, endPoint x: 631, endPoint y: 67, distance: 28.1
click at [631, 67] on span "PK-5 Structured Literacy" at bounding box center [659, 65] width 123 height 14
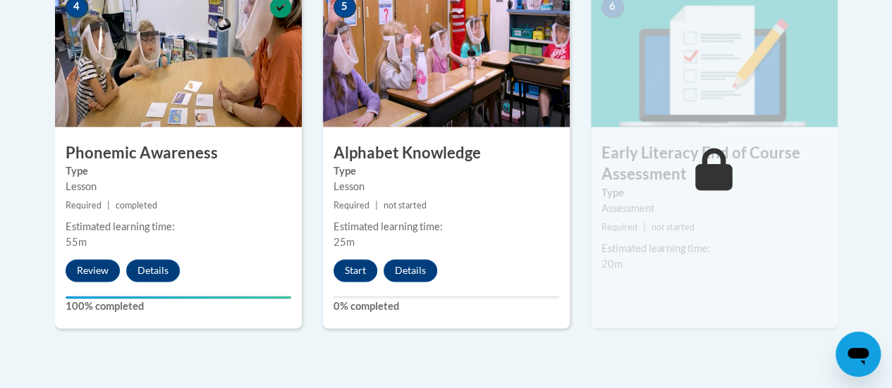
scroll to position [876, 0]
